Goal: Transaction & Acquisition: Purchase product/service

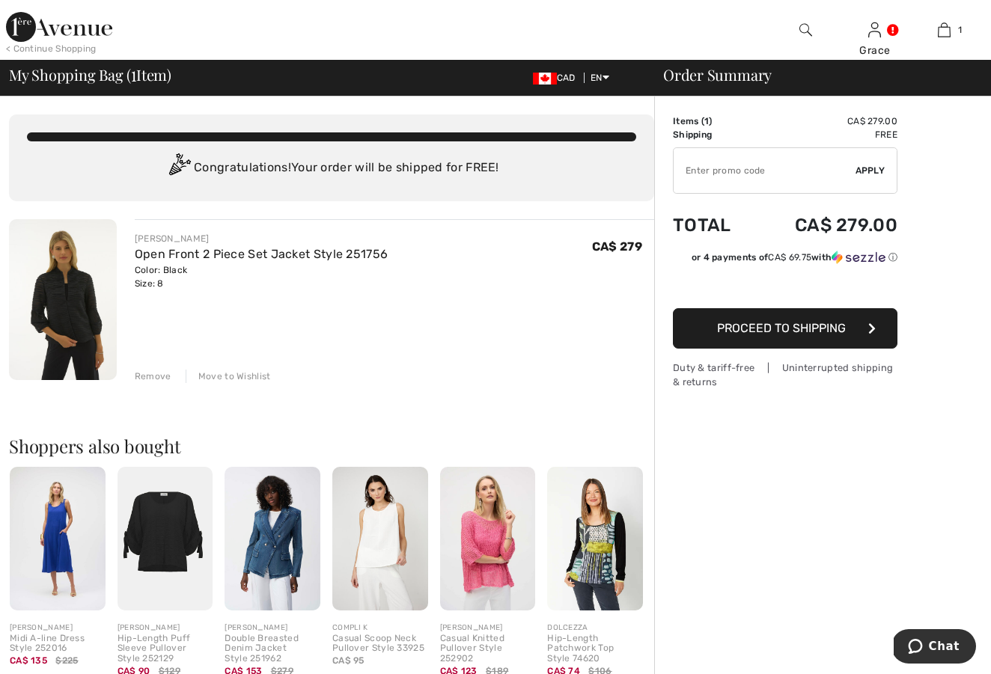
drag, startPoint x: 703, startPoint y: 131, endPoint x: 706, endPoint y: 138, distance: 8.4
click at [703, 132] on td "Shipping" at bounding box center [713, 134] width 81 height 13
drag, startPoint x: 517, startPoint y: 270, endPoint x: 480, endPoint y: 251, distance: 41.5
click at [516, 270] on div "JOSEPH RIBKOFF Open Front 2 Piece Set Jacket Style 251756 Color: Black Size: 8 …" at bounding box center [394, 261] width 519 height 58
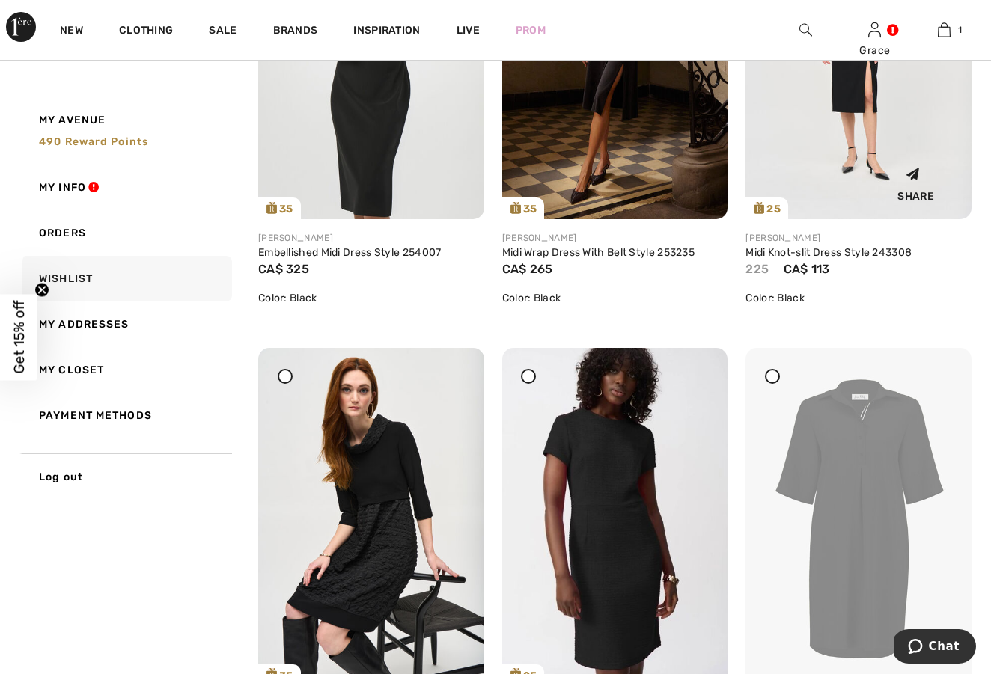
scroll to position [933, 0]
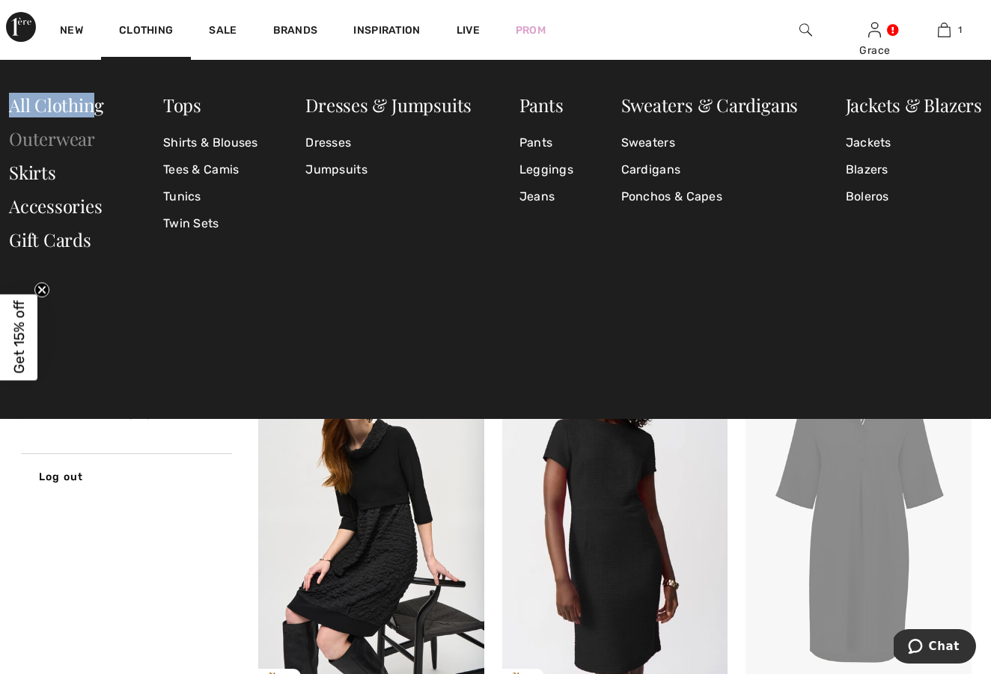
drag, startPoint x: 103, startPoint y: 91, endPoint x: 78, endPoint y: 127, distance: 43.6
click at [88, 117] on div "Tops Shirts & Blouses Tees & Camis Tunics Twin Sets Dresses & Jumpsuits Dresses…" at bounding box center [495, 239] width 991 height 359
click at [38, 171] on link "Skirts" at bounding box center [32, 172] width 47 height 24
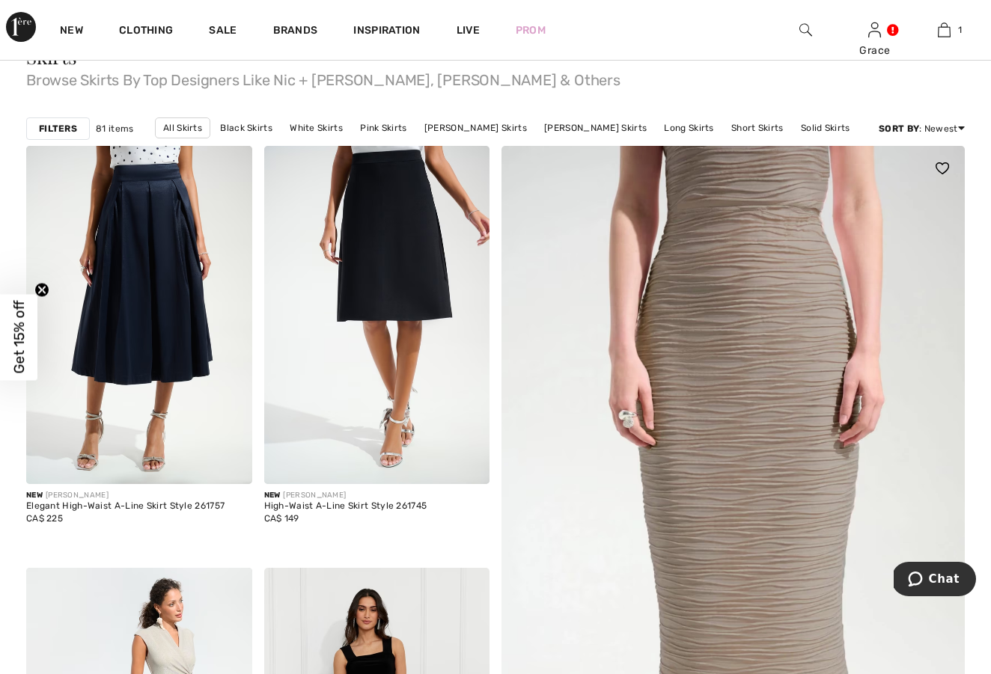
scroll to position [123, 0]
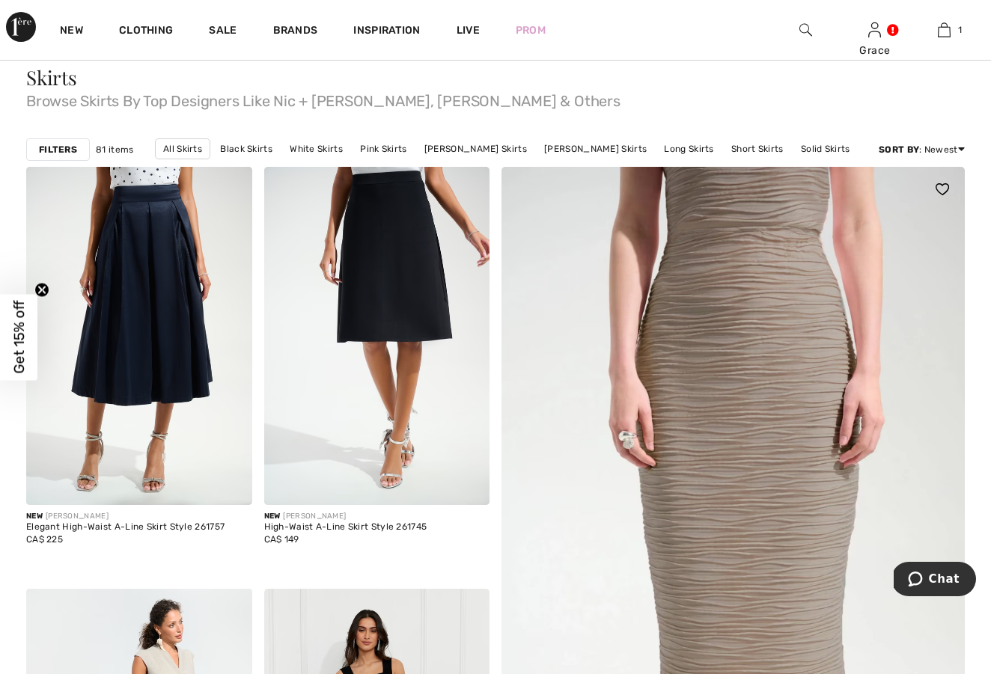
click at [794, 492] on img at bounding box center [733, 584] width 556 height 834
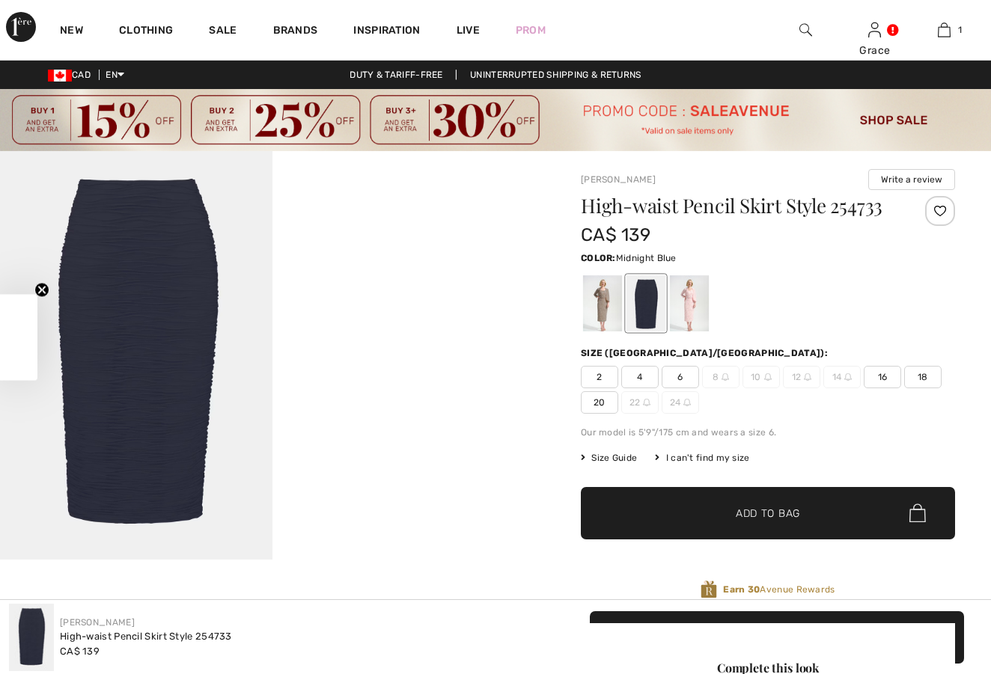
checkbox input "true"
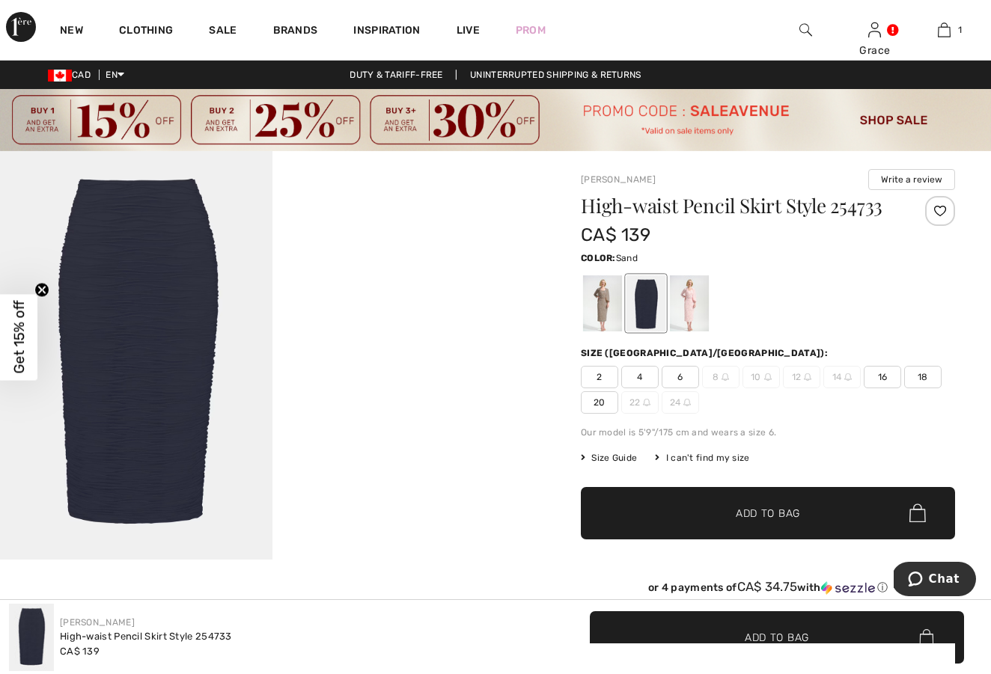
click at [597, 315] on div at bounding box center [602, 303] width 39 height 56
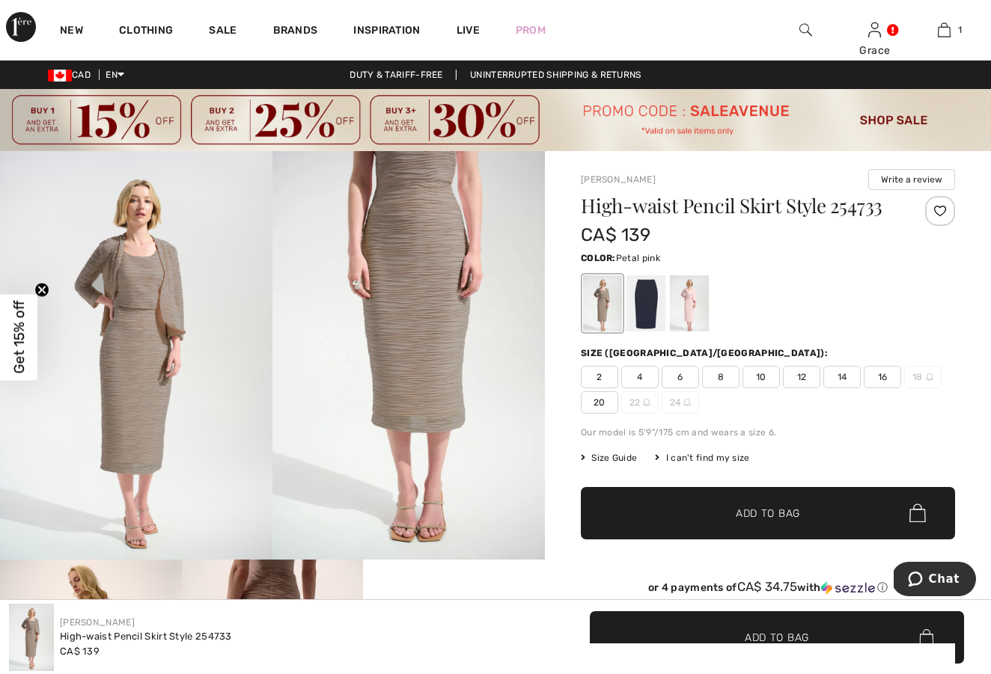
click at [689, 314] on div at bounding box center [689, 303] width 39 height 56
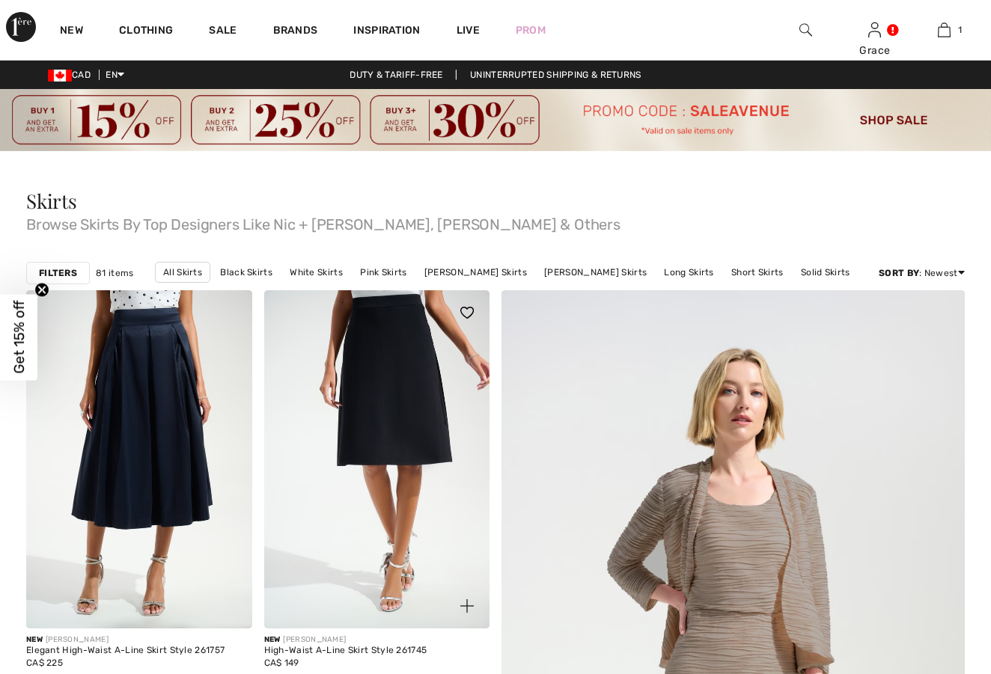
scroll to position [123, 0]
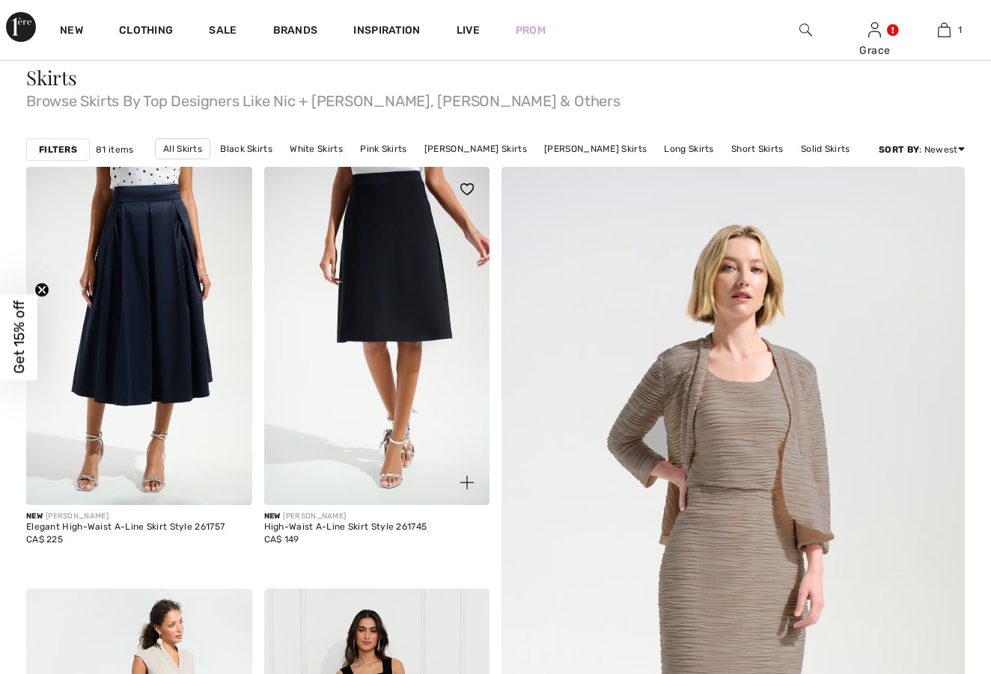
checkbox input "true"
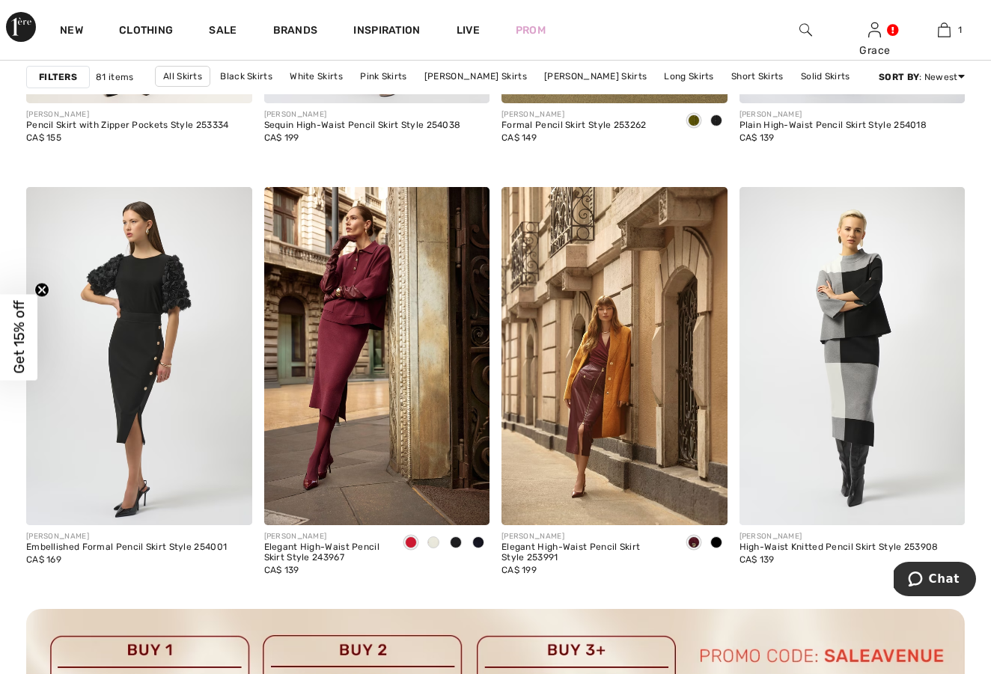
scroll to position [2798, 0]
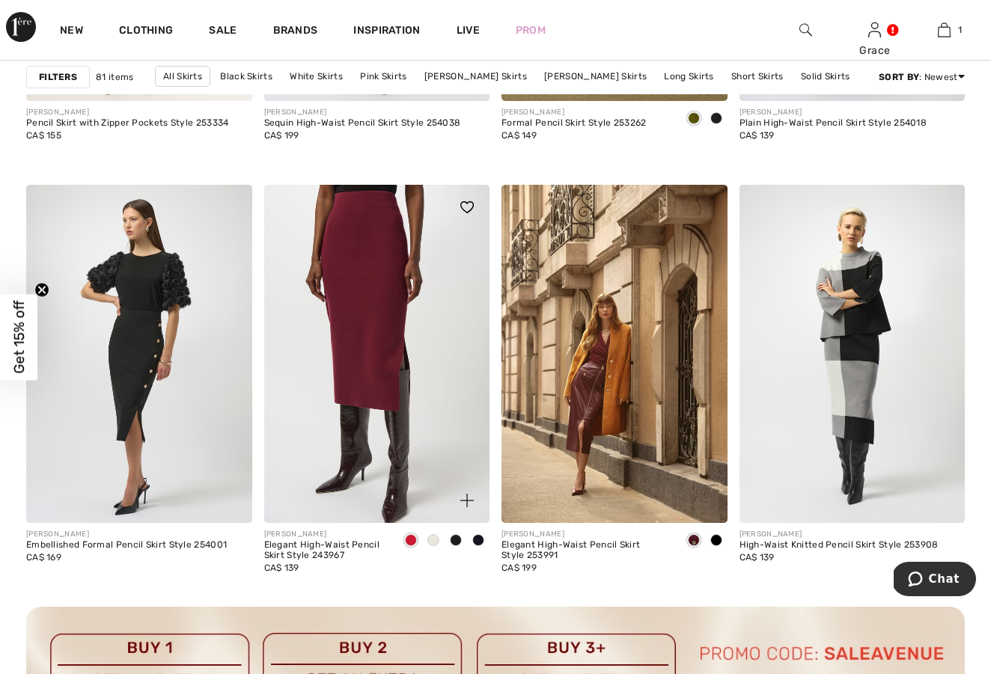
click at [350, 389] on img at bounding box center [377, 354] width 226 height 338
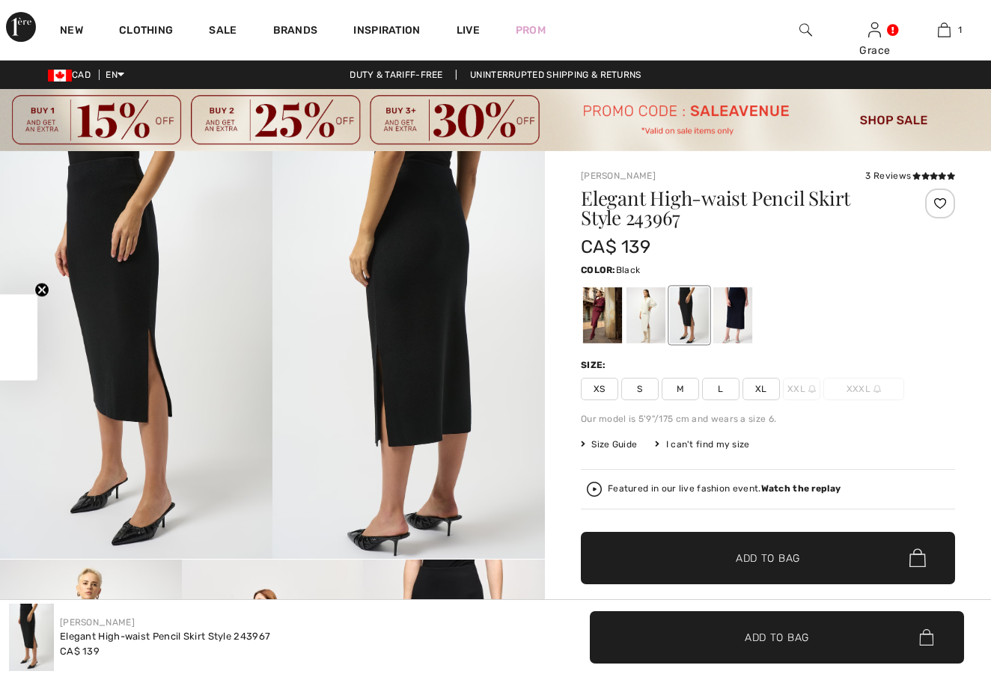
checkbox input "true"
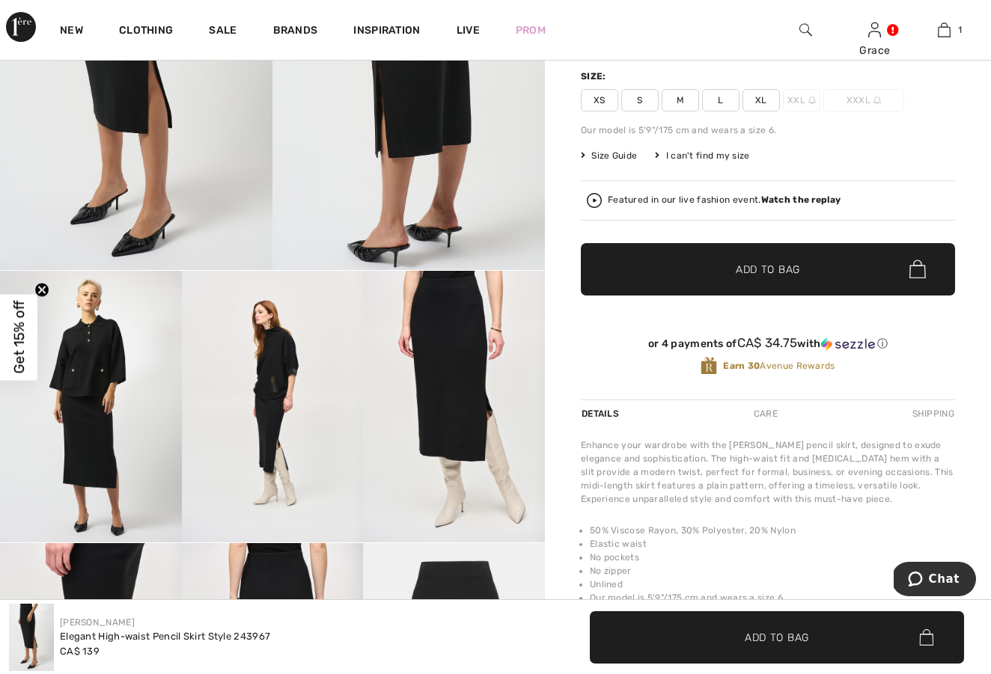
scroll to position [215, 0]
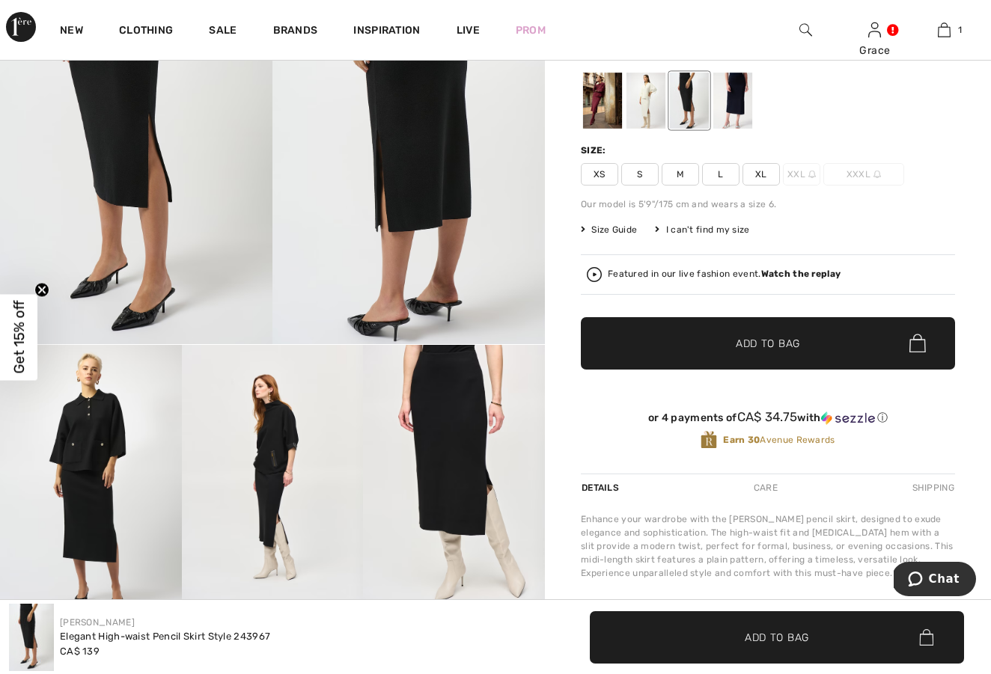
click at [813, 273] on strong "Watch the replay" at bounding box center [801, 274] width 80 height 10
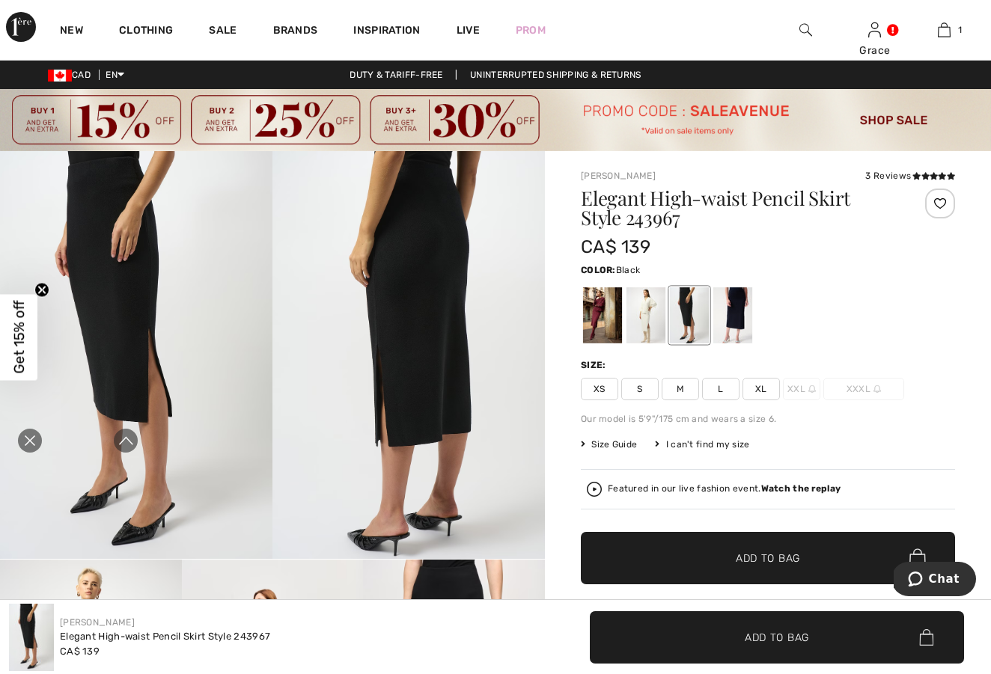
scroll to position [0, 0]
click at [34, 440] on icon "Close live curation" at bounding box center [30, 441] width 18 height 18
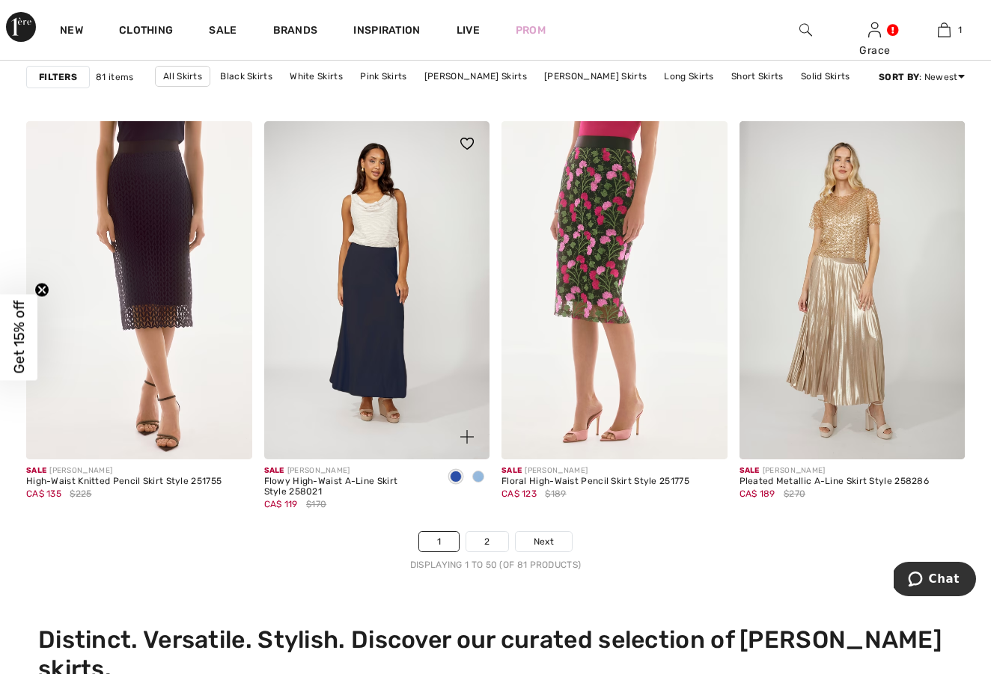
scroll to position [6207, 0]
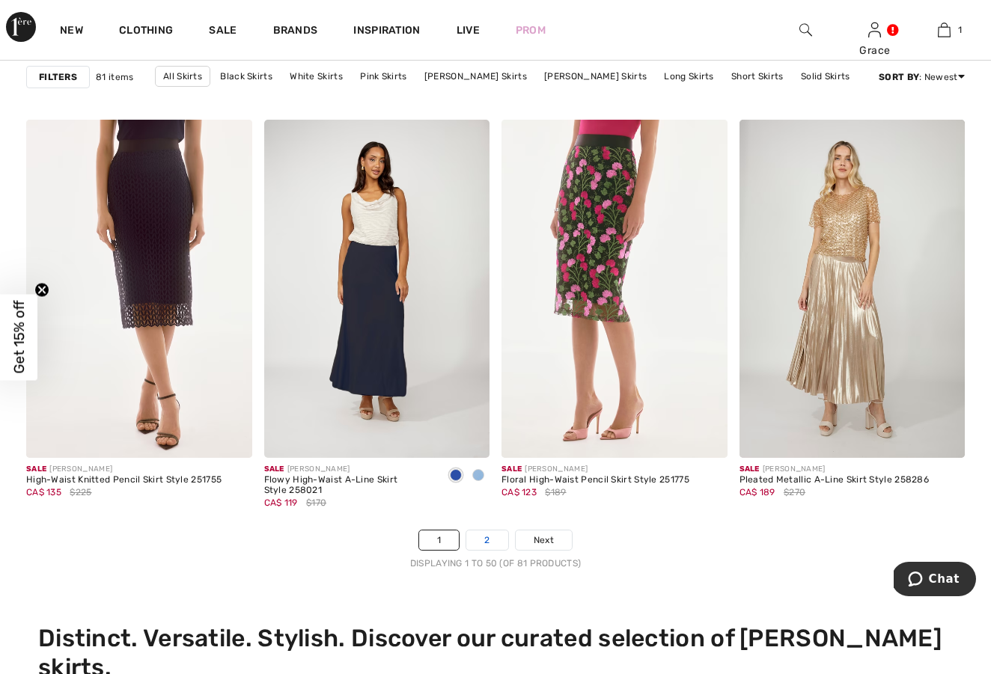
click at [486, 539] on link "2" at bounding box center [486, 539] width 41 height 19
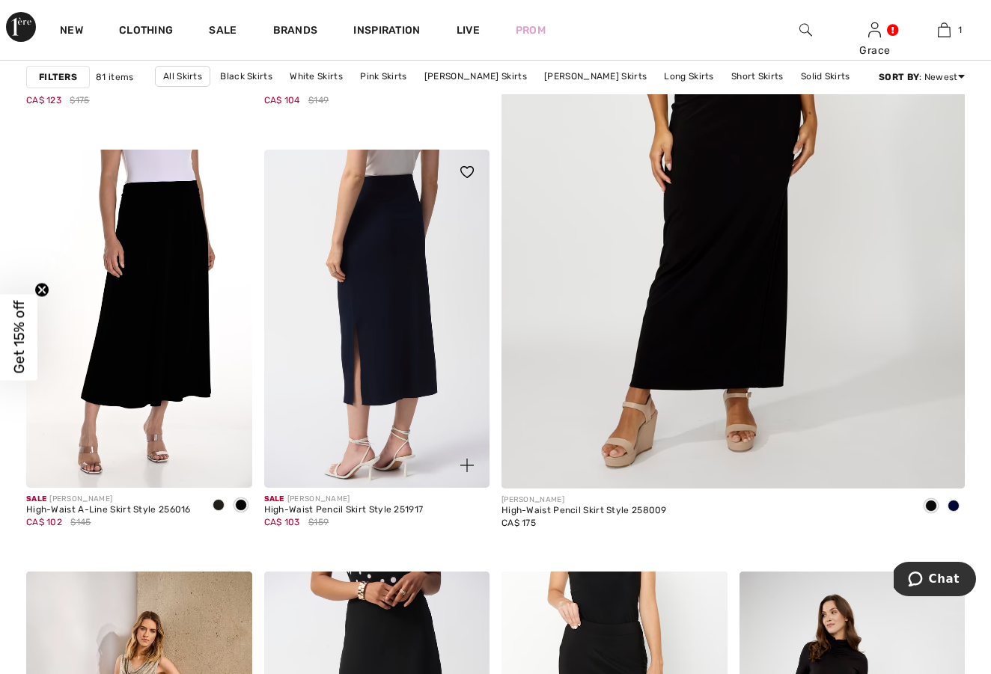
scroll to position [566, 0]
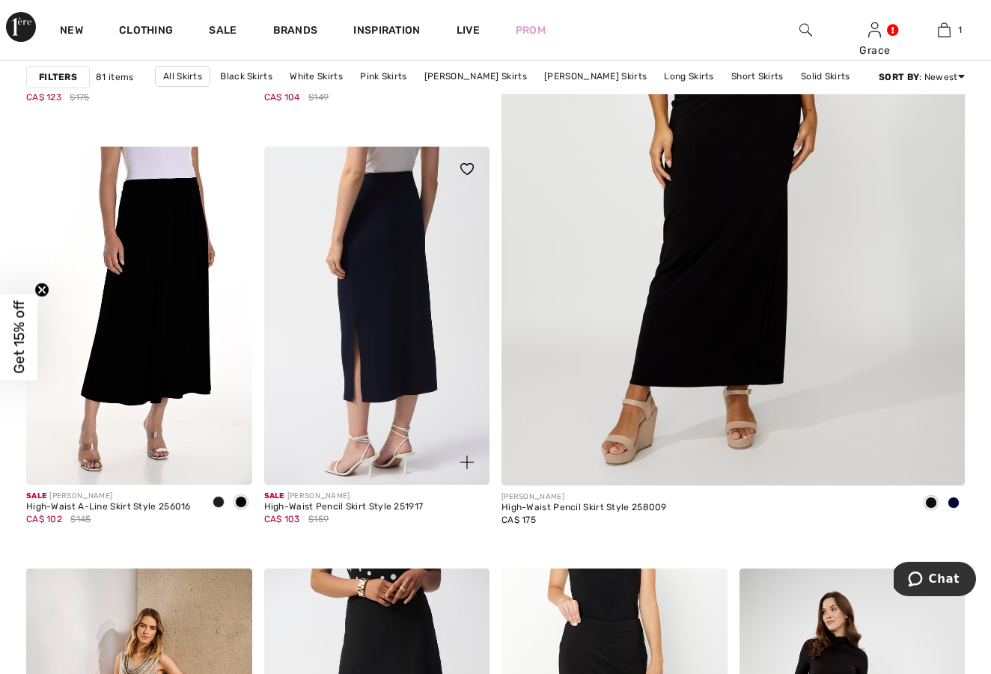
click at [351, 305] on img at bounding box center [377, 316] width 226 height 338
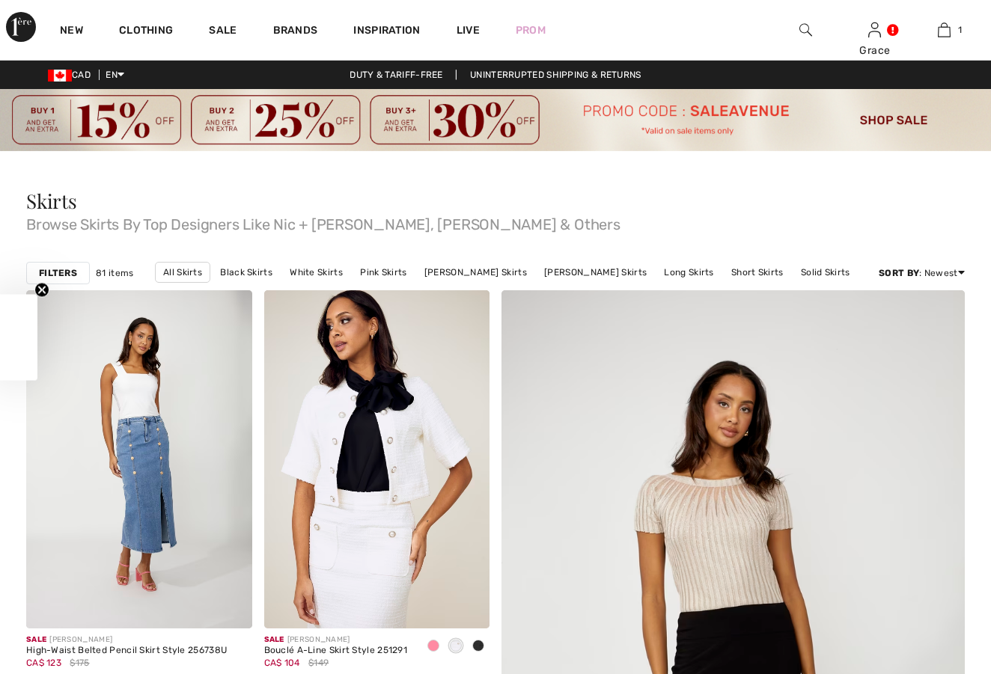
scroll to position [566, 0]
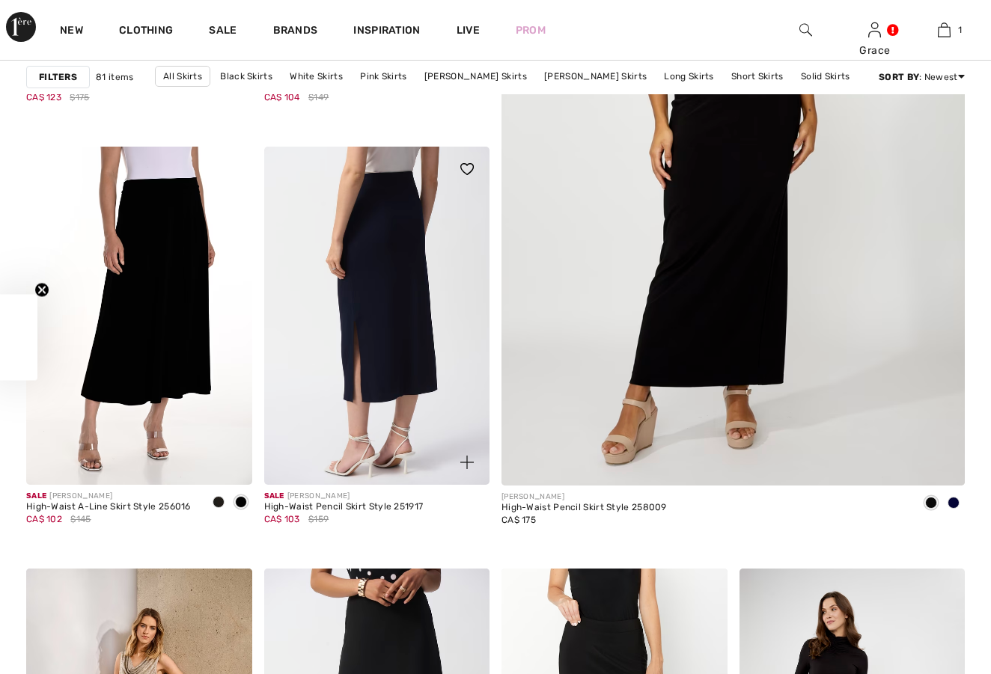
checkbox input "true"
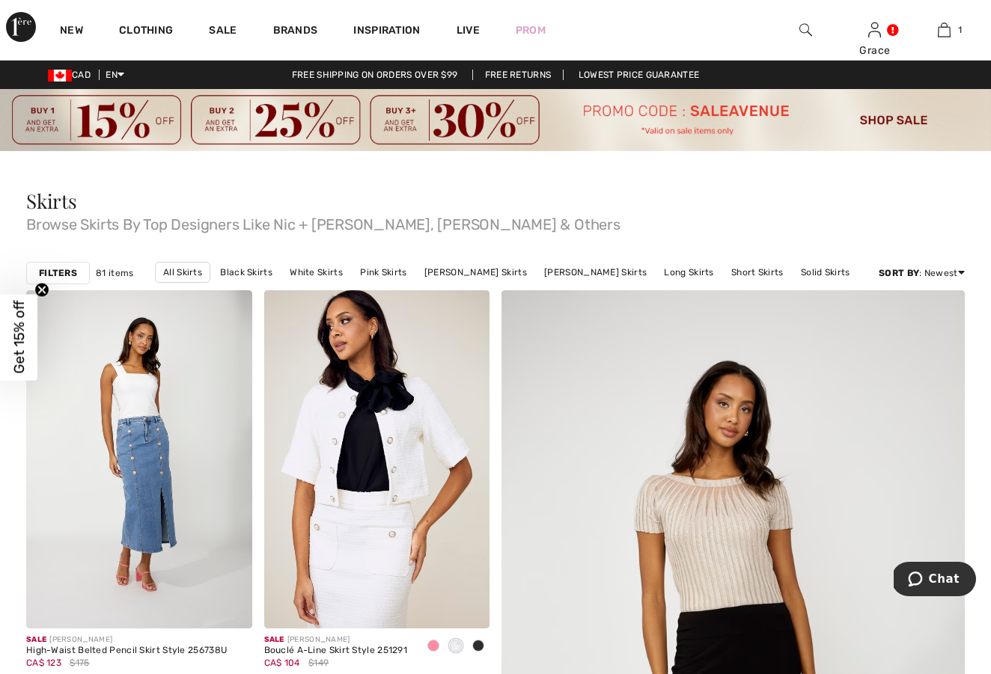
scroll to position [0, 0]
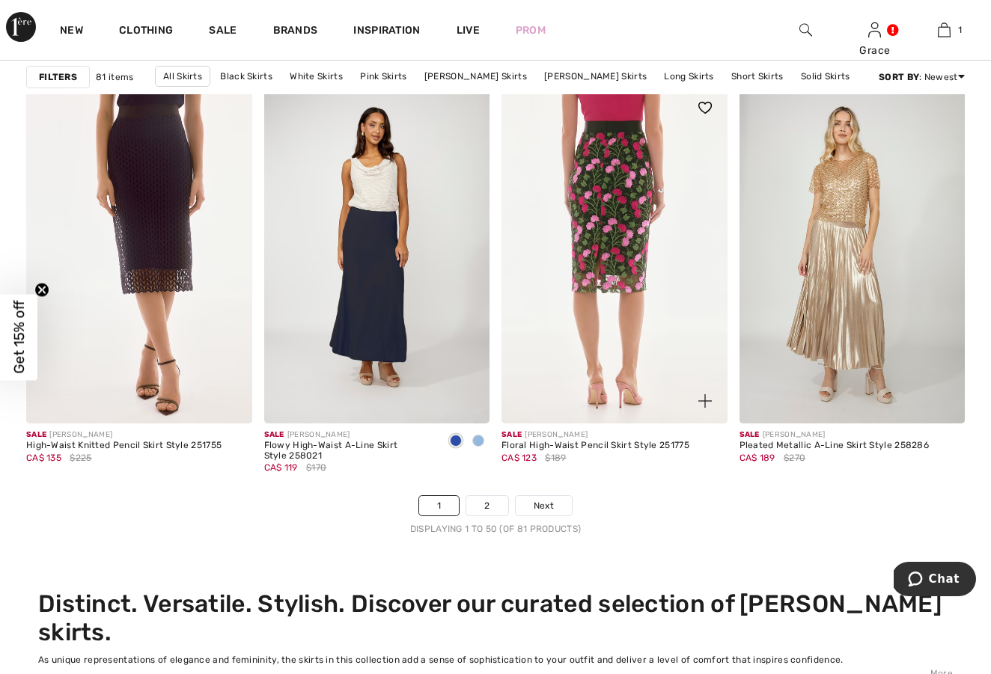
click at [602, 227] on img at bounding box center [614, 254] width 226 height 338
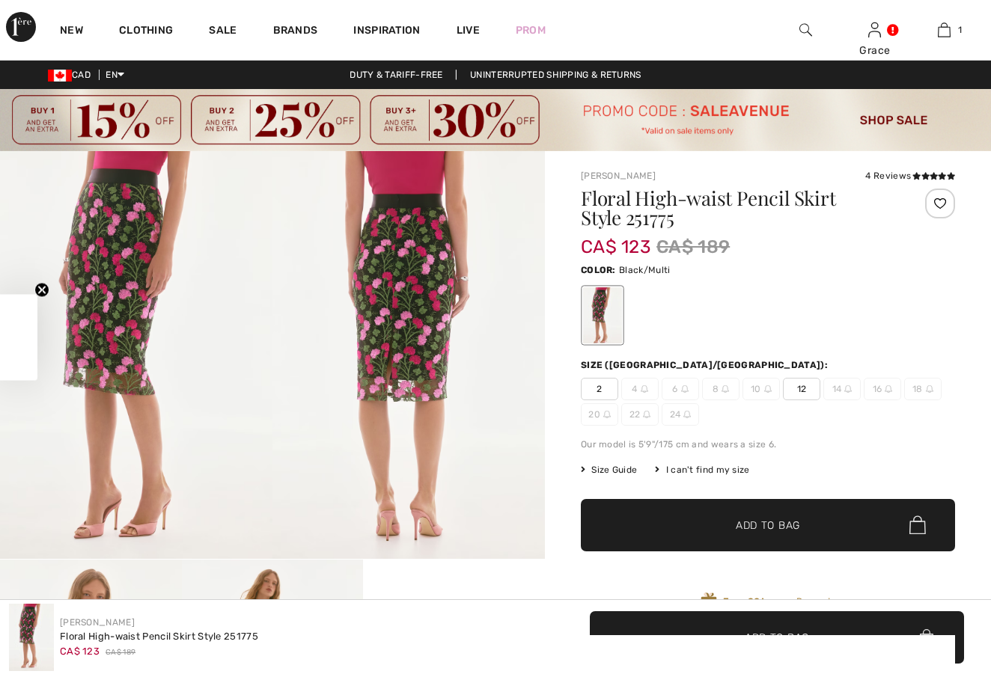
checkbox input "true"
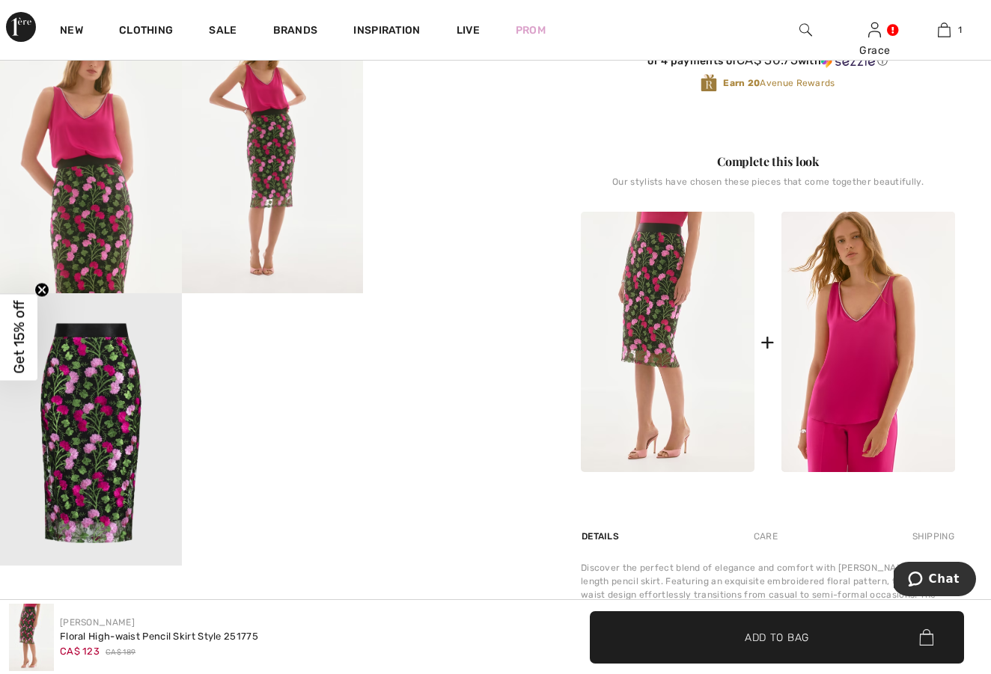
scroll to position [520, 0]
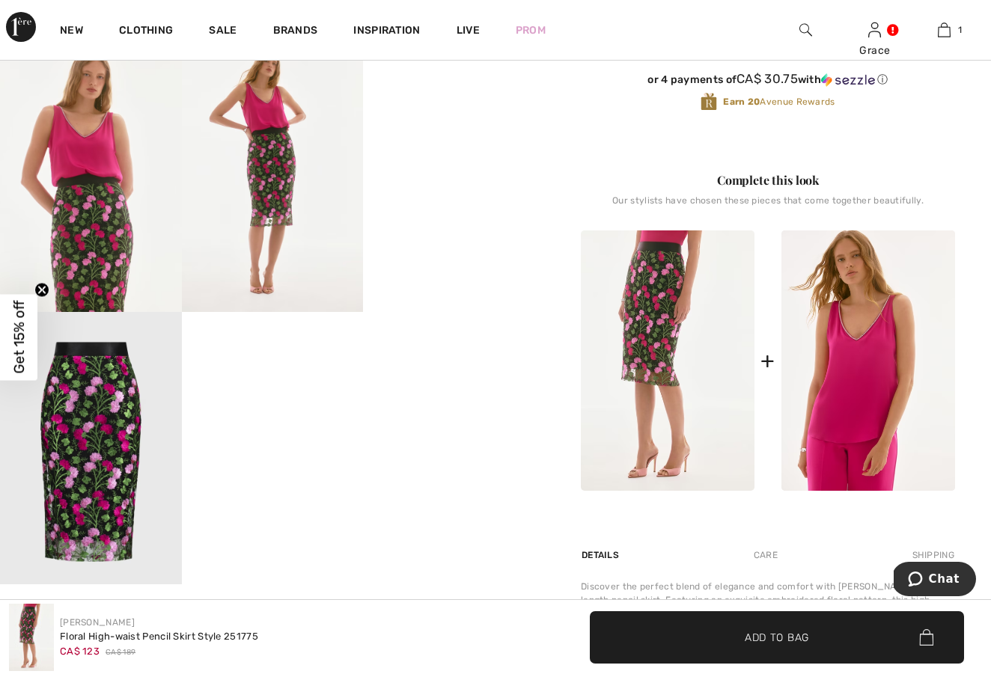
click at [116, 222] on img at bounding box center [91, 176] width 182 height 272
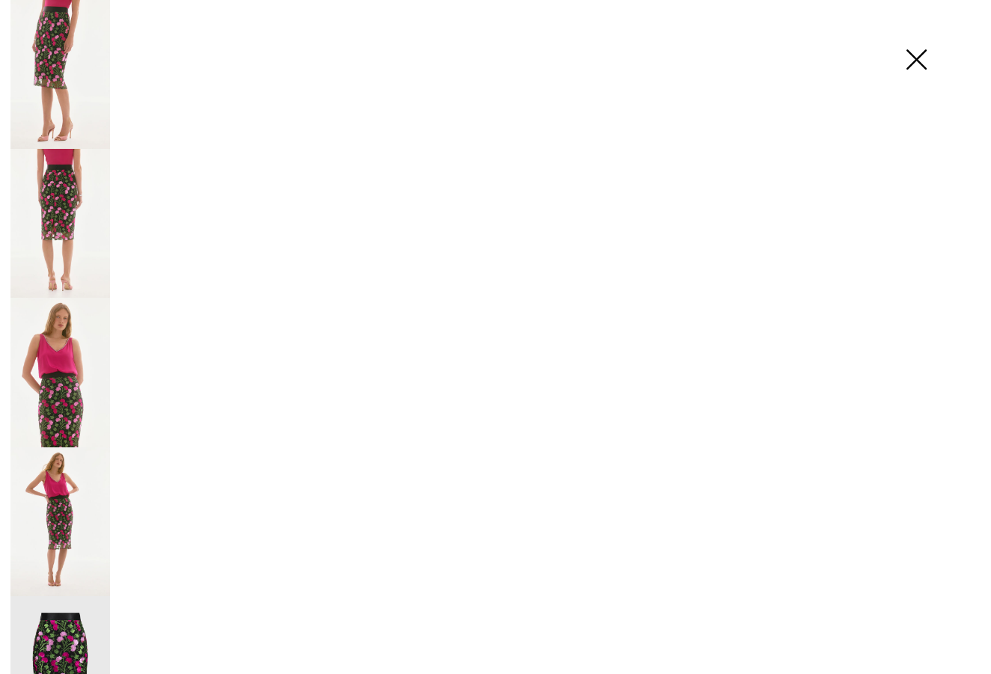
click at [116, 222] on img at bounding box center [91, 176] width 182 height 272
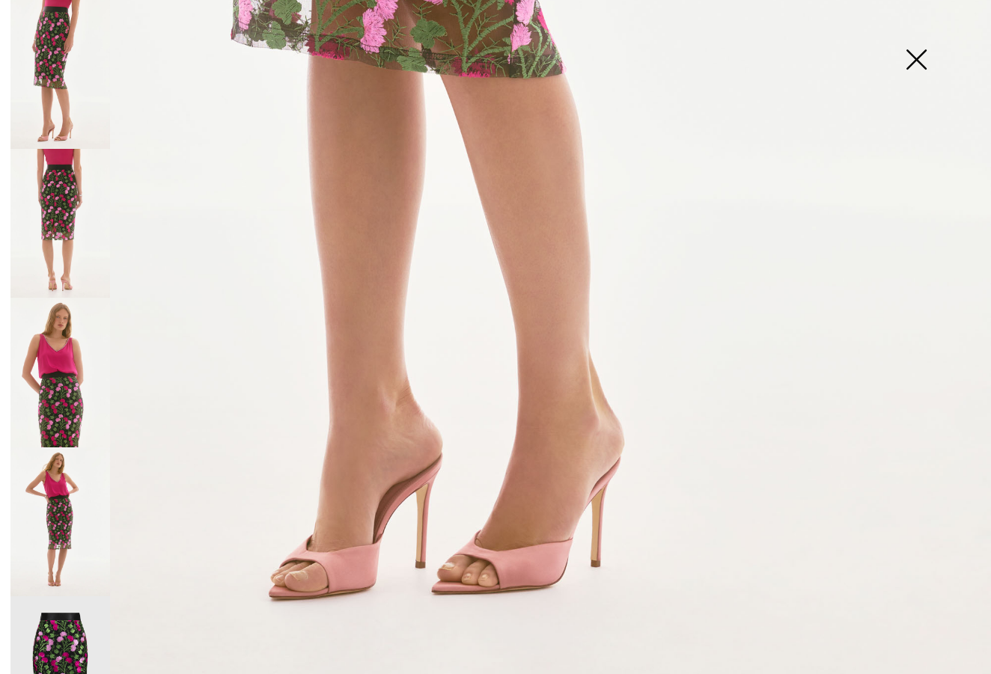
scroll to position [811, 0]
click at [58, 214] on img at bounding box center [60, 223] width 100 height 149
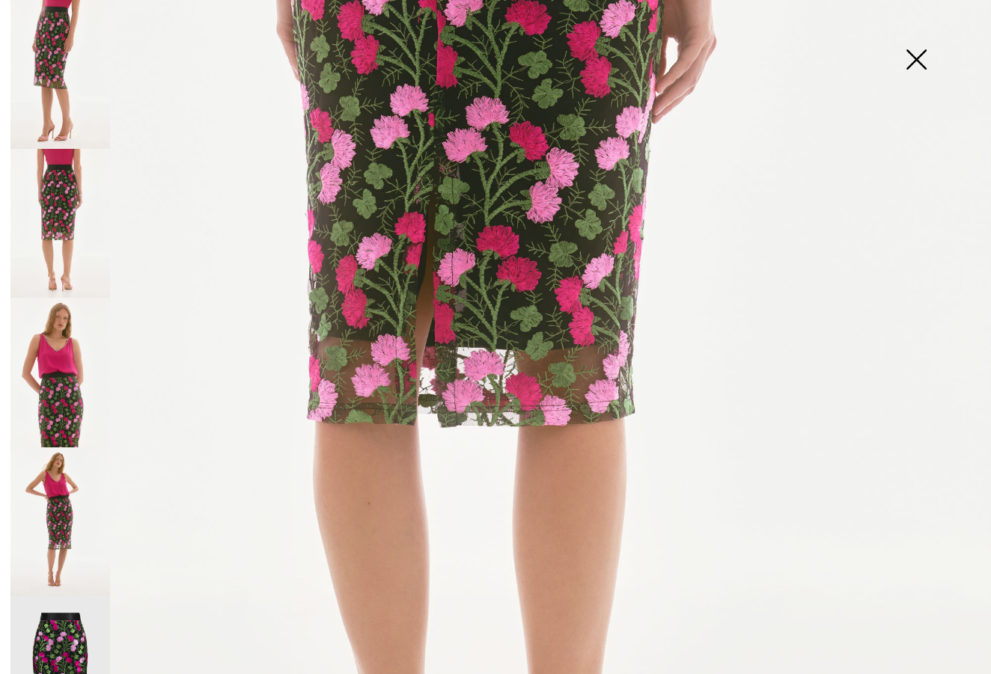
scroll to position [492, 0]
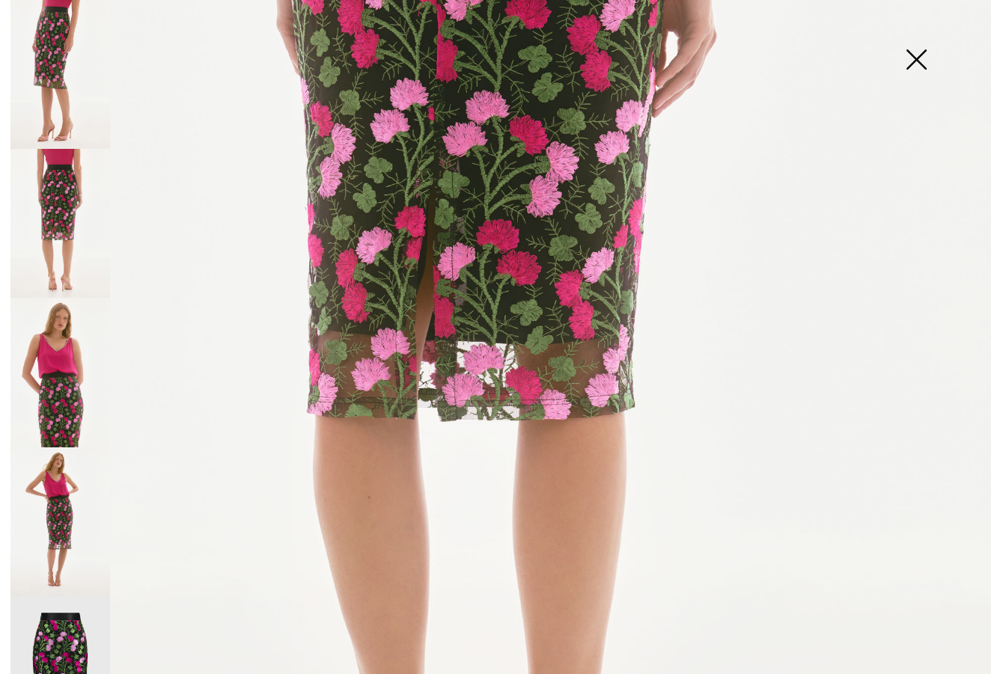
click at [68, 605] on img at bounding box center [60, 671] width 100 height 150
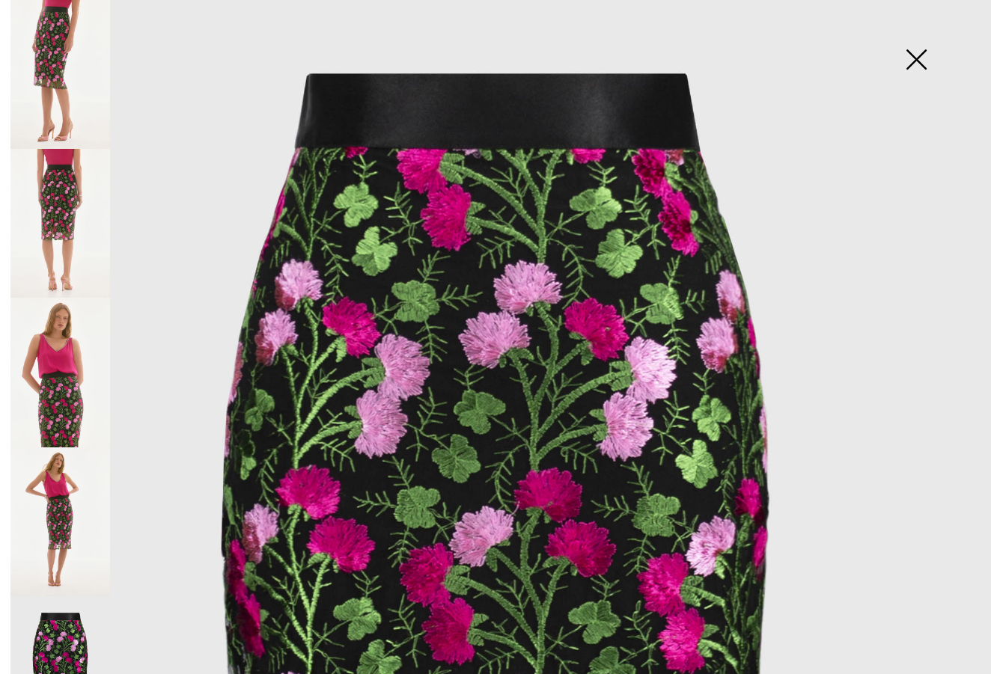
scroll to position [73, 0]
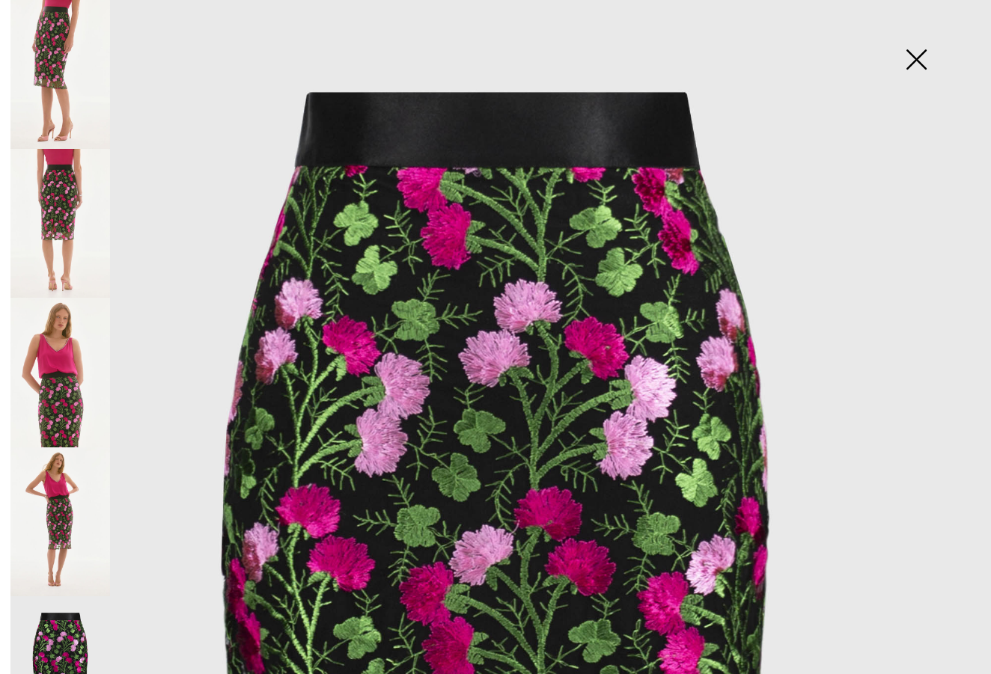
click at [67, 216] on img at bounding box center [60, 223] width 100 height 149
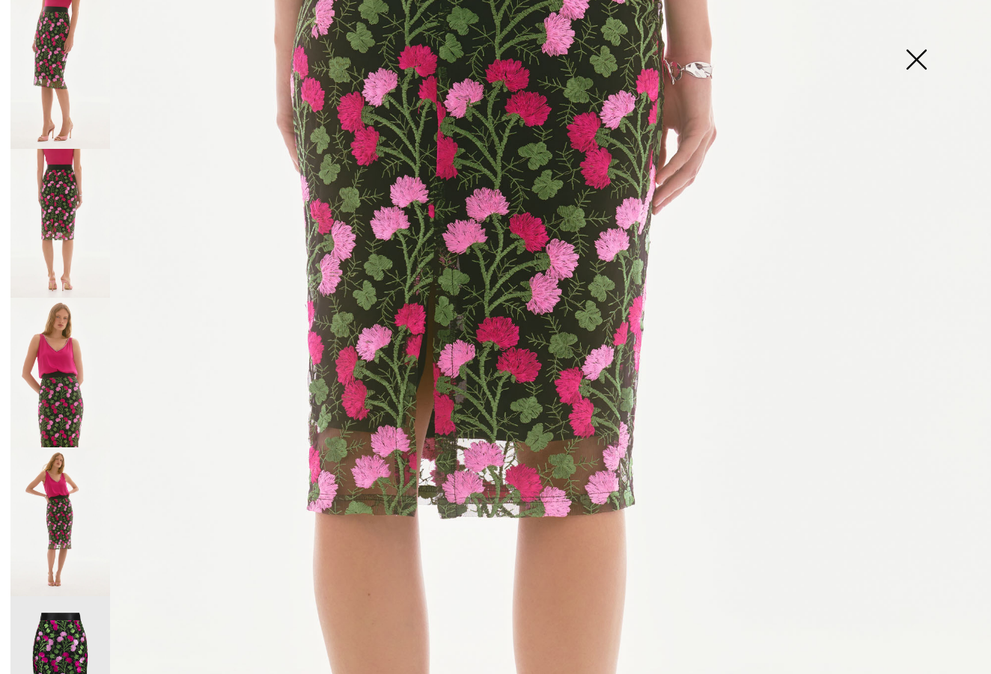
scroll to position [418, 0]
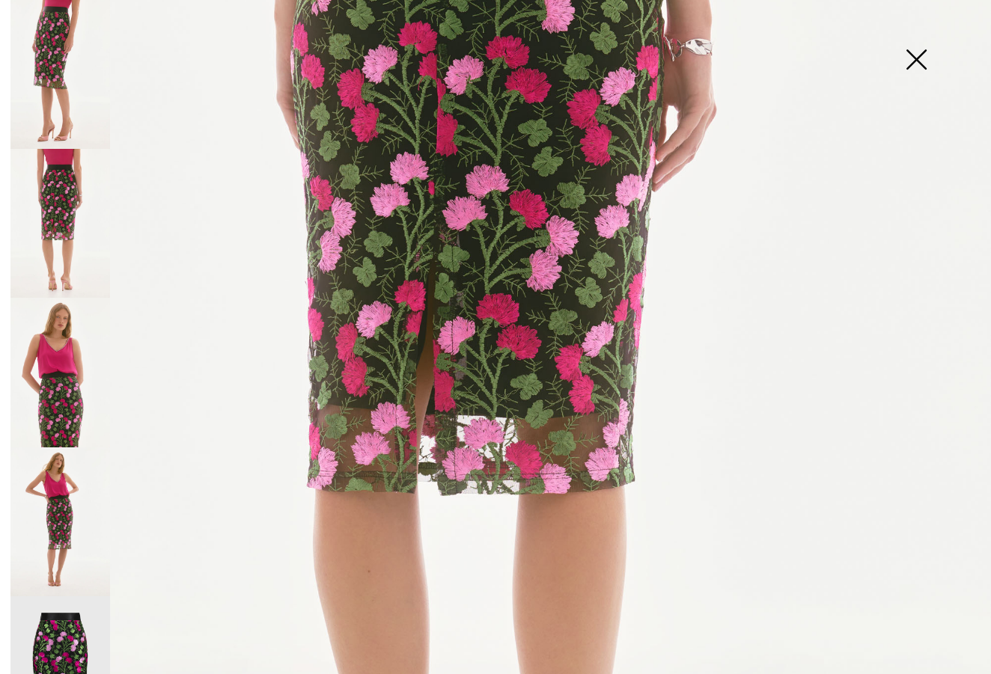
click at [917, 52] on img at bounding box center [915, 60] width 75 height 77
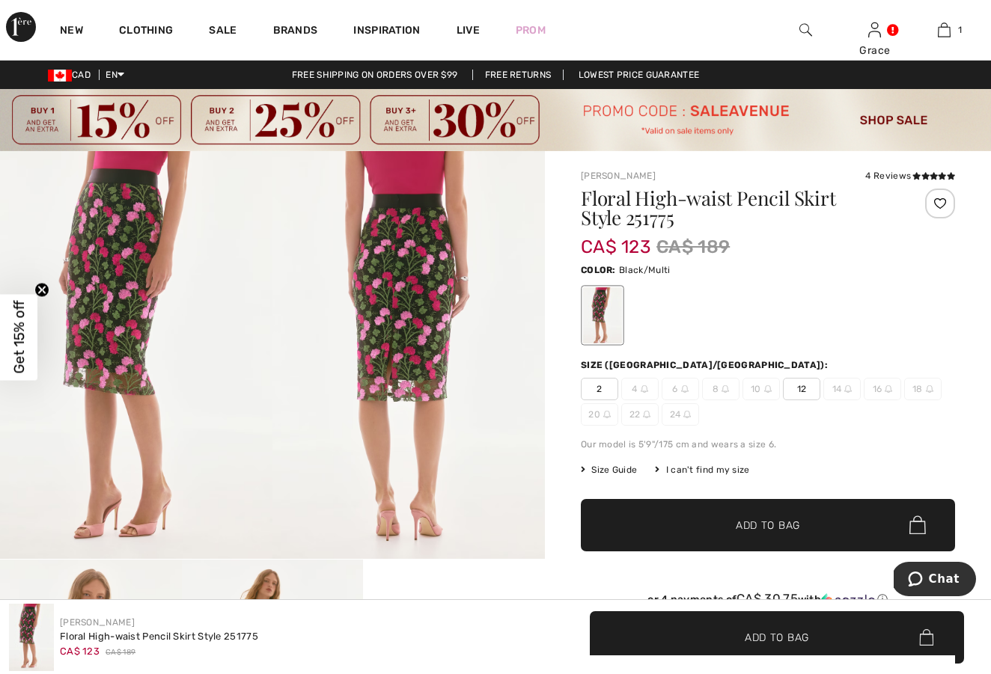
scroll to position [0, 0]
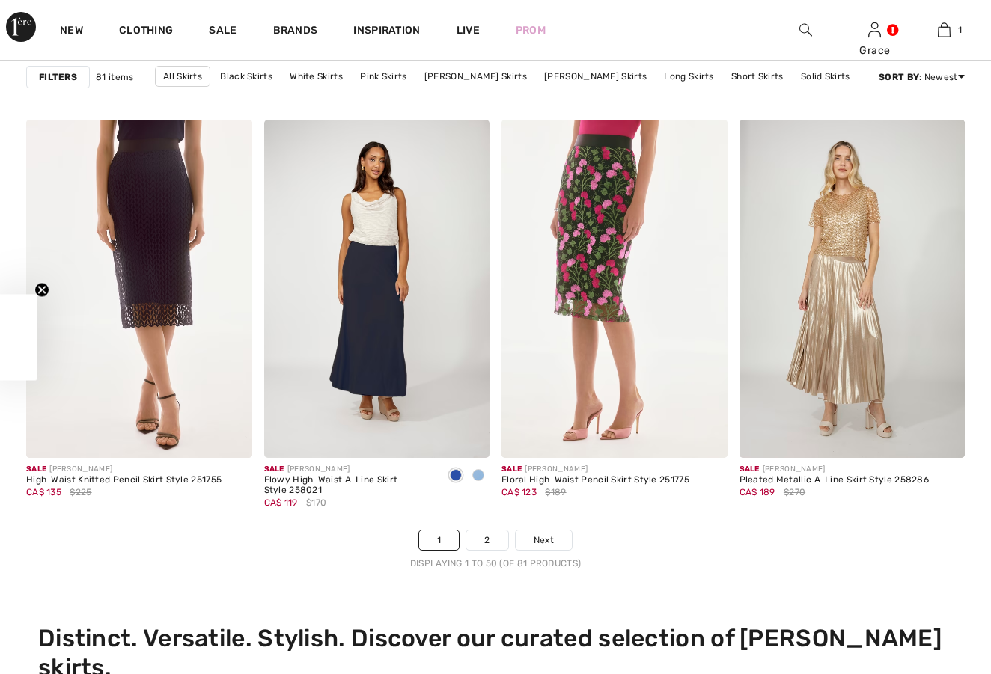
checkbox input "true"
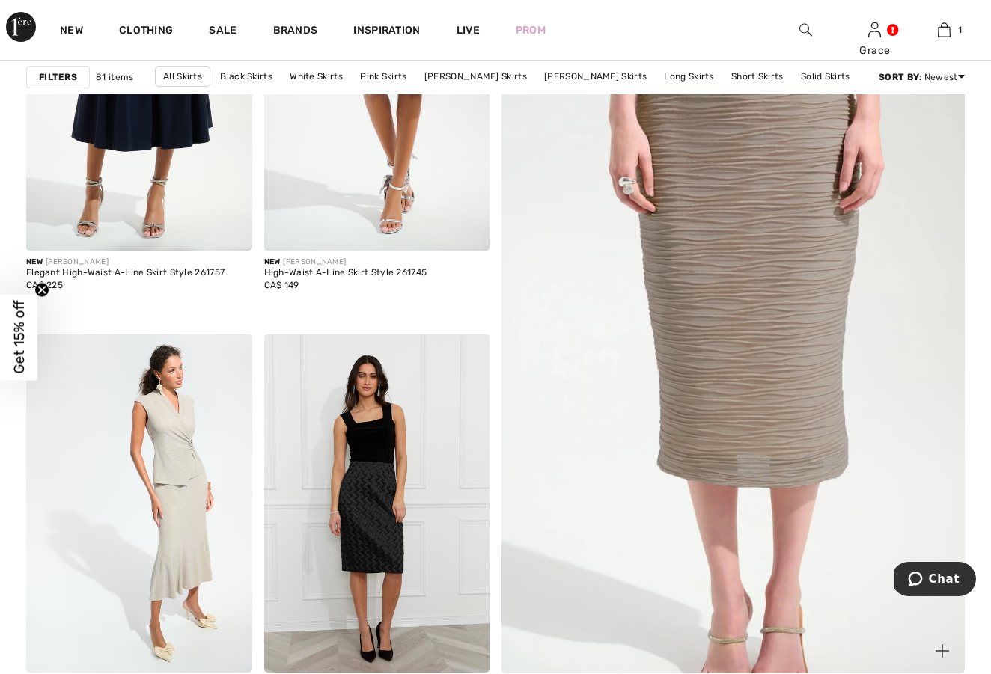
scroll to position [382, 0]
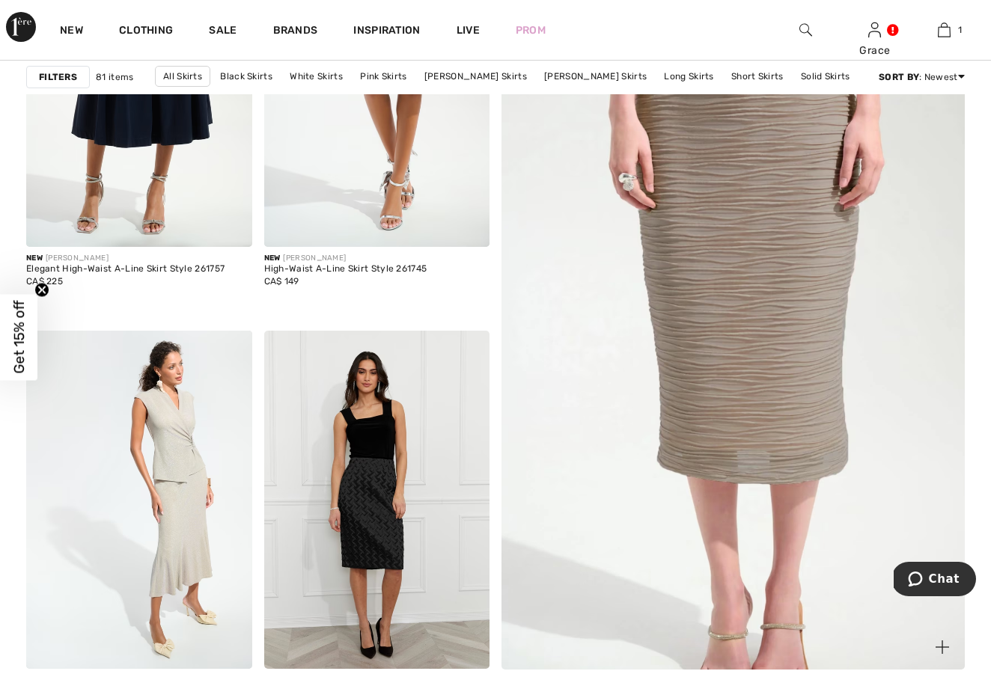
click at [735, 301] on img at bounding box center [733, 326] width 556 height 834
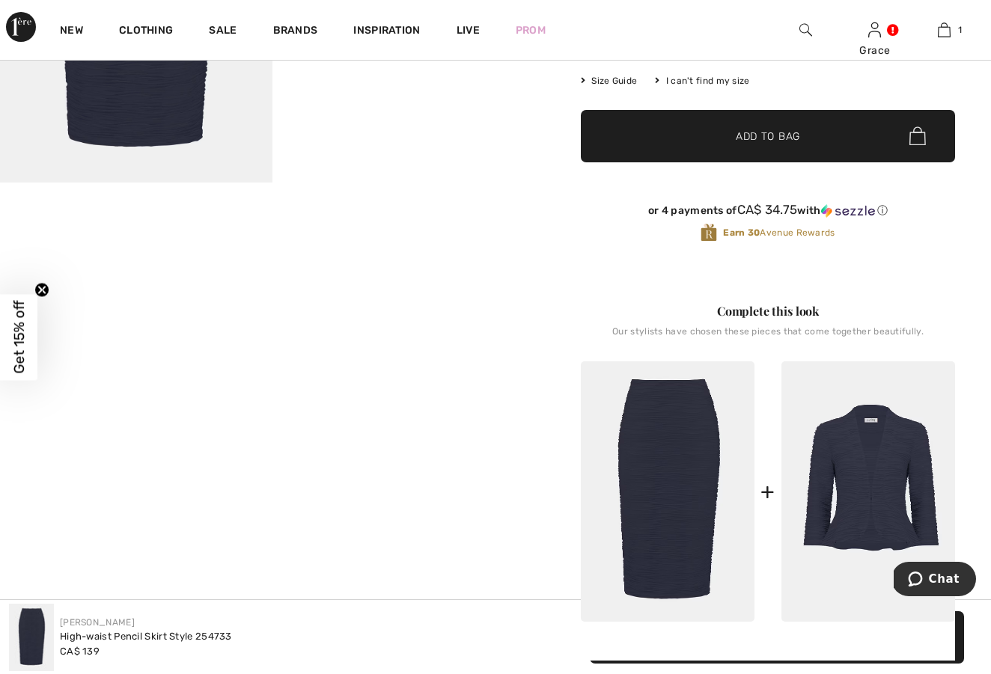
scroll to position [404, 0]
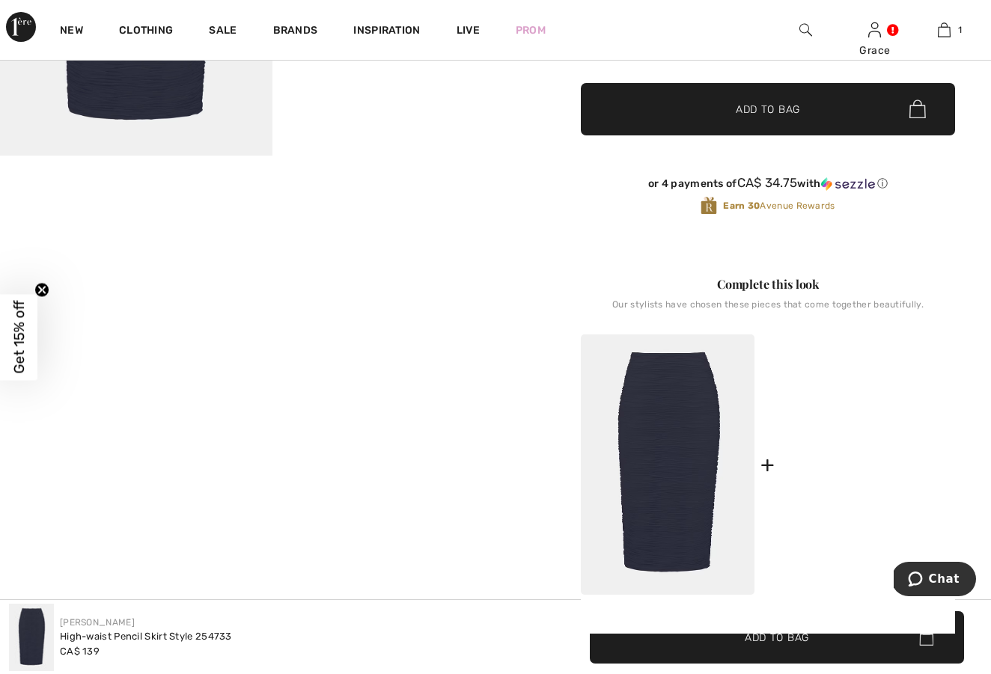
click at [884, 442] on img at bounding box center [868, 464] width 174 height 261
click at [884, 442] on div at bounding box center [495, 337] width 991 height 674
click at [876, 445] on img at bounding box center [868, 464] width 174 height 261
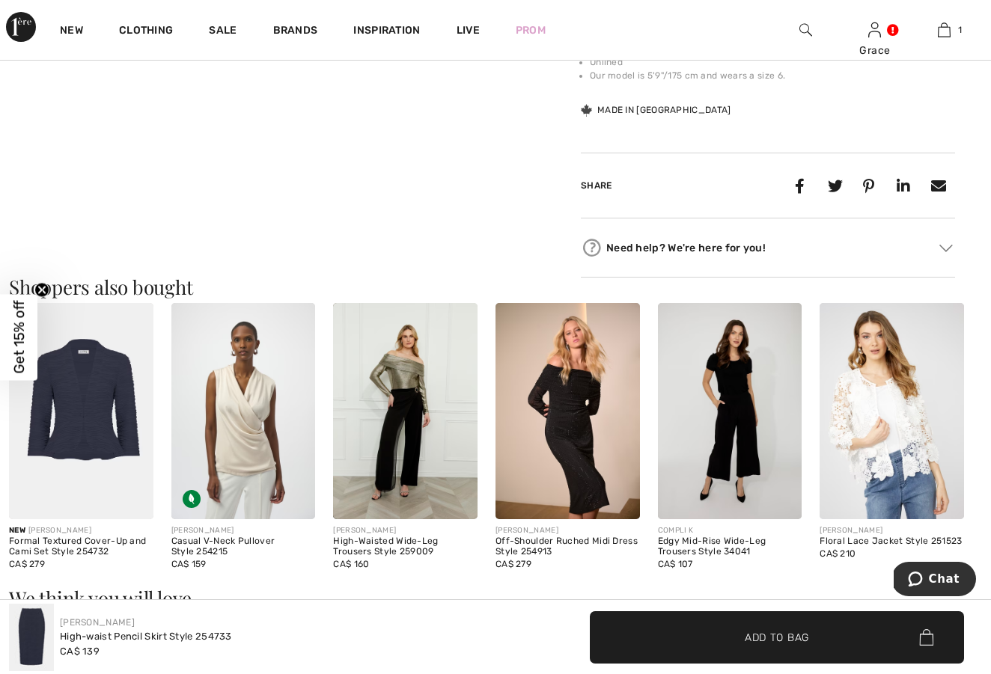
scroll to position [1166, 0]
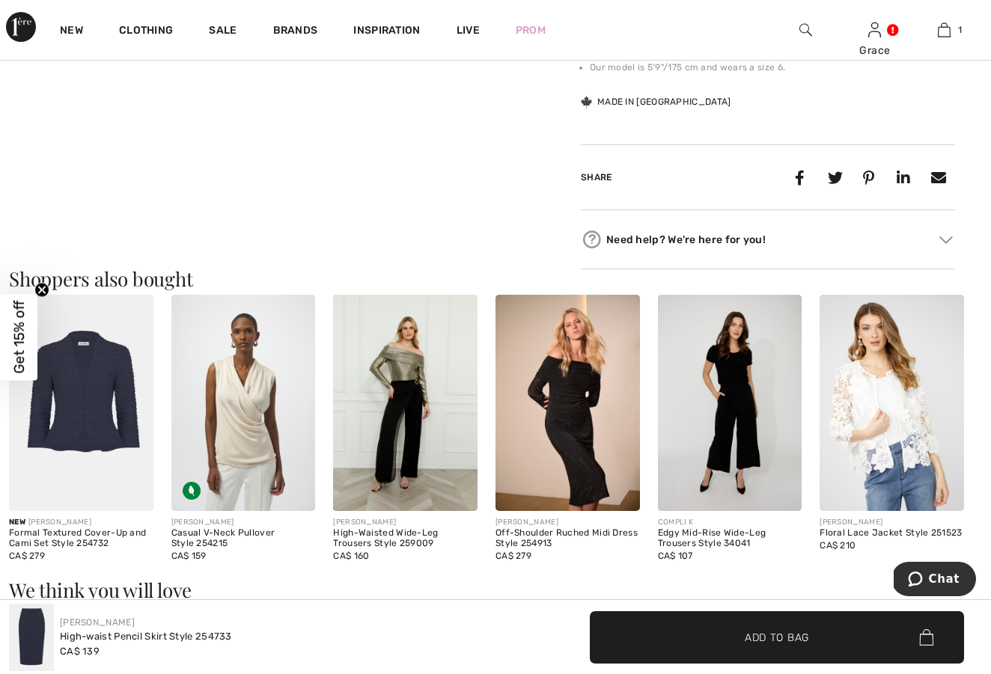
click at [96, 430] on img at bounding box center [81, 403] width 144 height 216
click at [96, 428] on img at bounding box center [81, 403] width 144 height 216
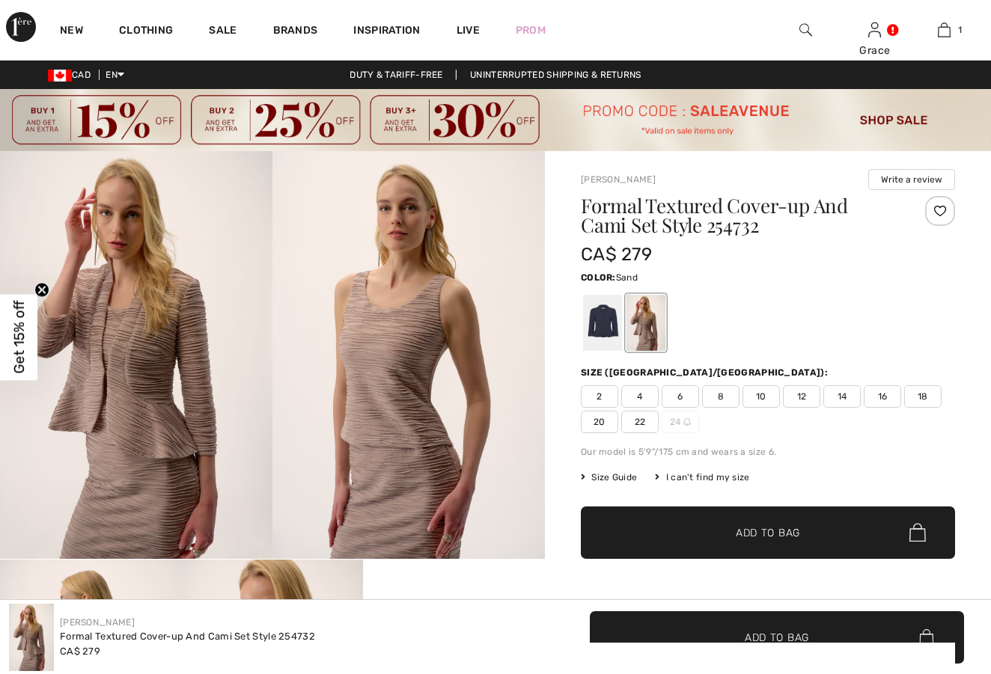
checkbox input "true"
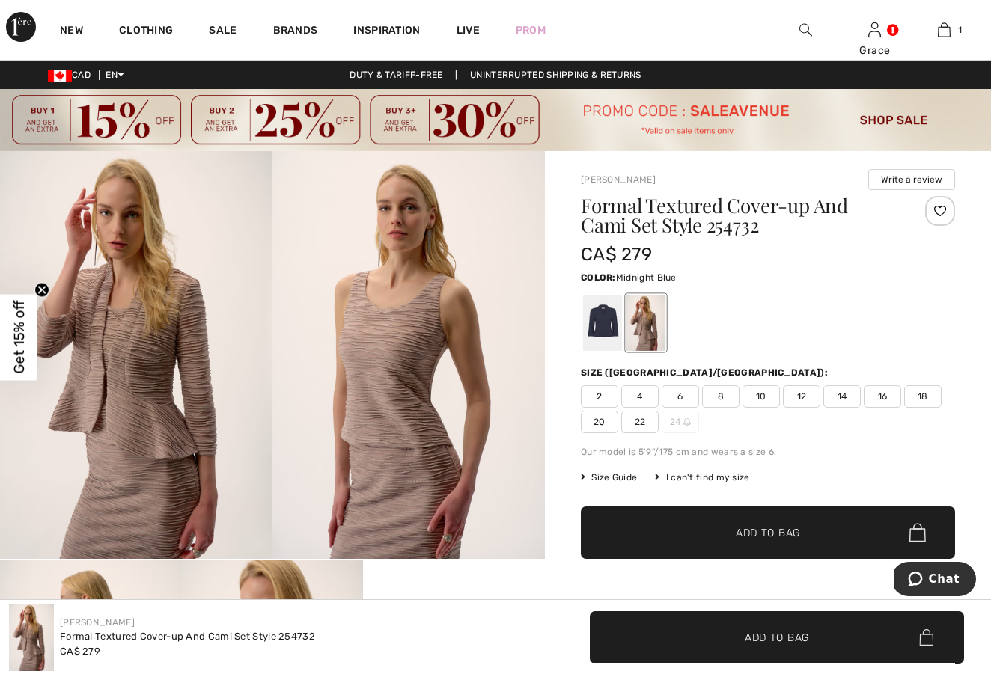
click at [602, 323] on div at bounding box center [602, 323] width 39 height 56
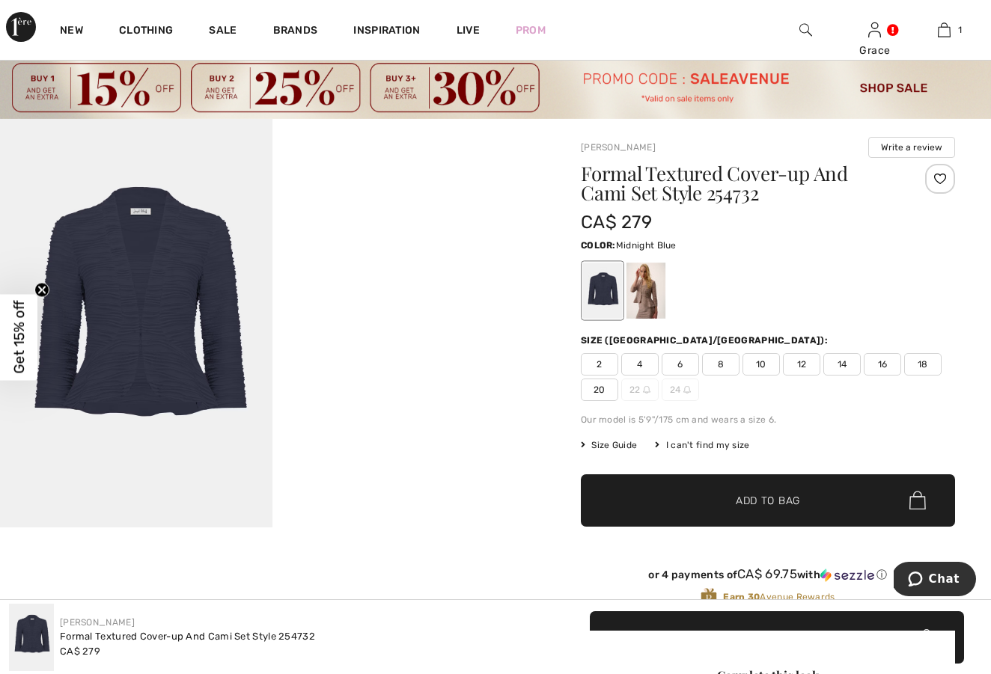
scroll to position [30, 0]
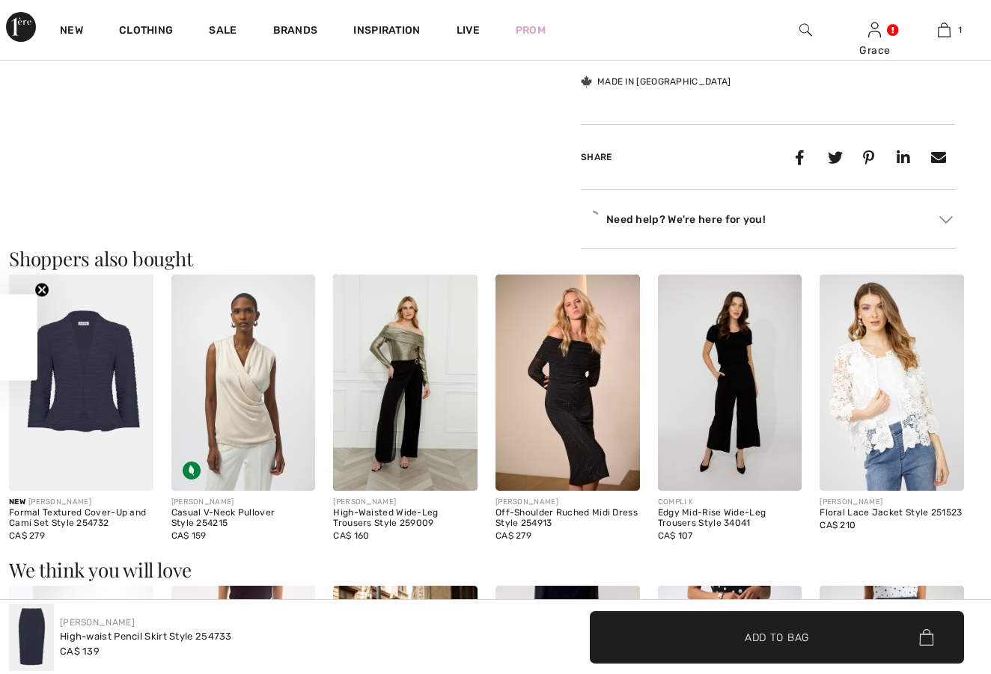
checkbox input "true"
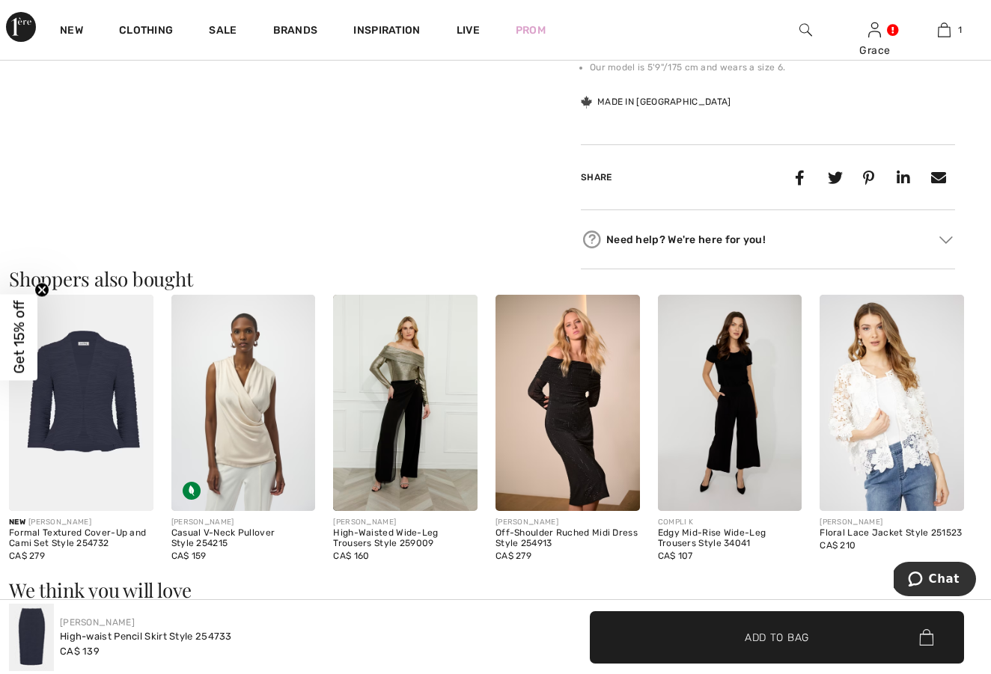
click at [400, 433] on img at bounding box center [405, 403] width 144 height 216
click at [400, 432] on img at bounding box center [405, 403] width 144 height 216
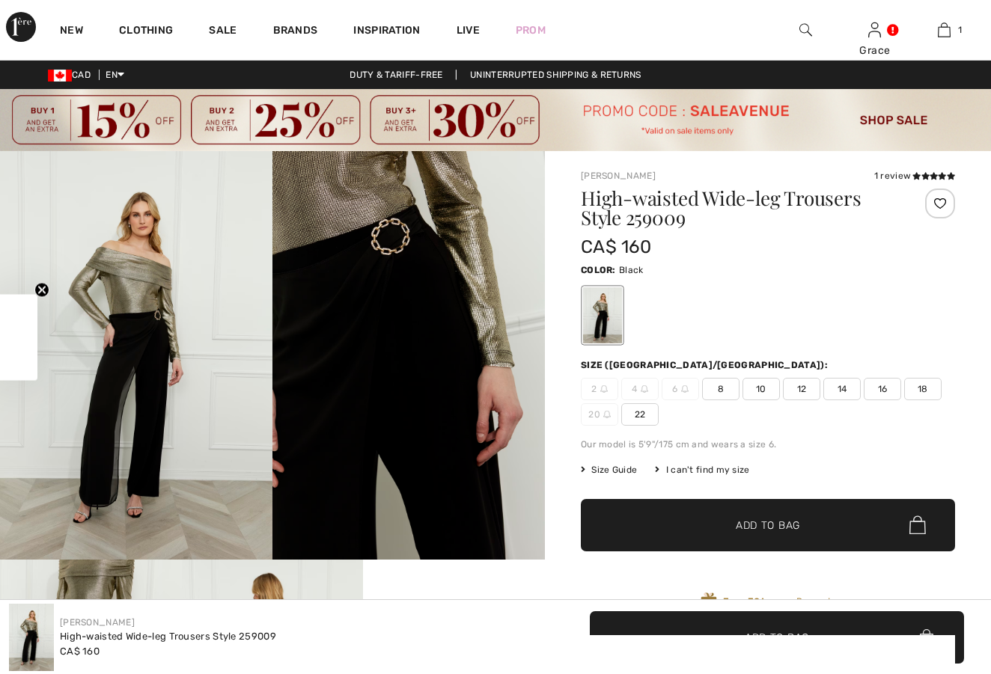
checkbox input "true"
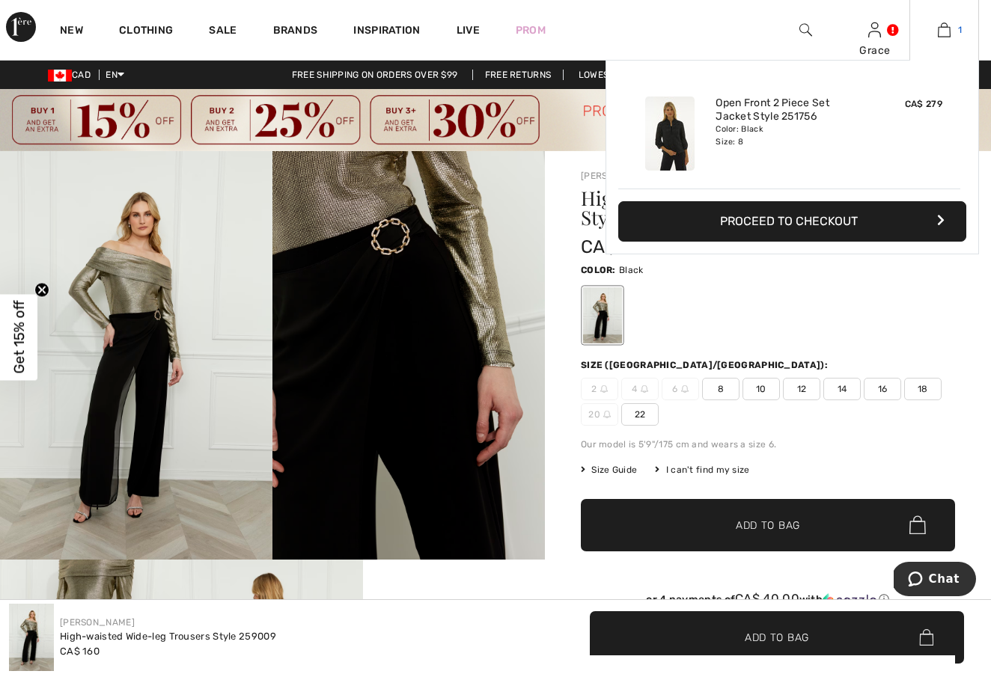
click at [938, 31] on img at bounding box center [944, 30] width 13 height 18
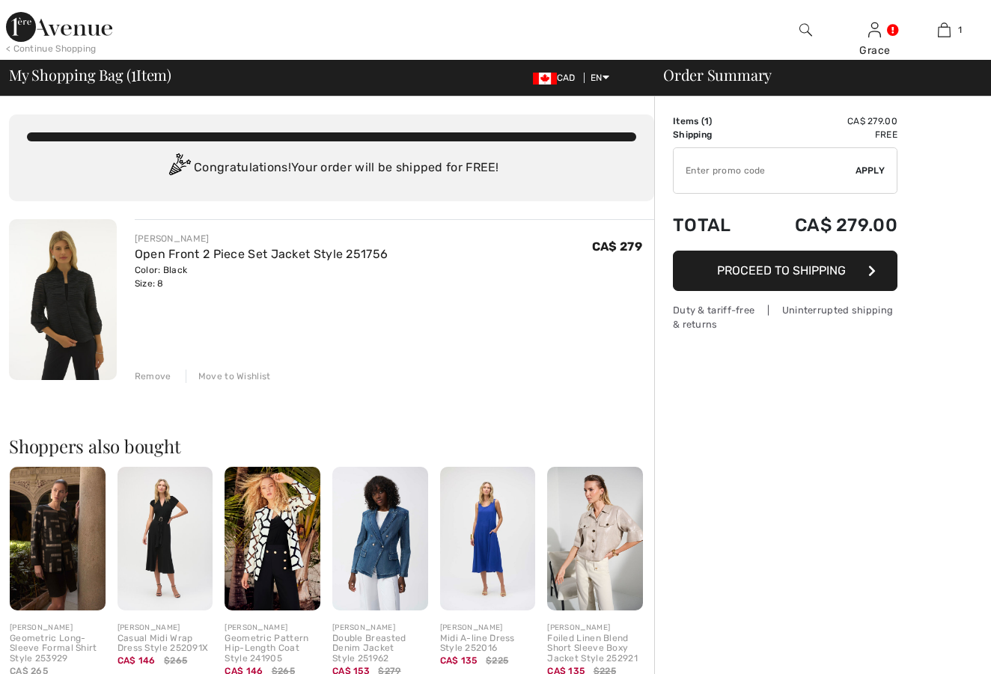
checkbox input "true"
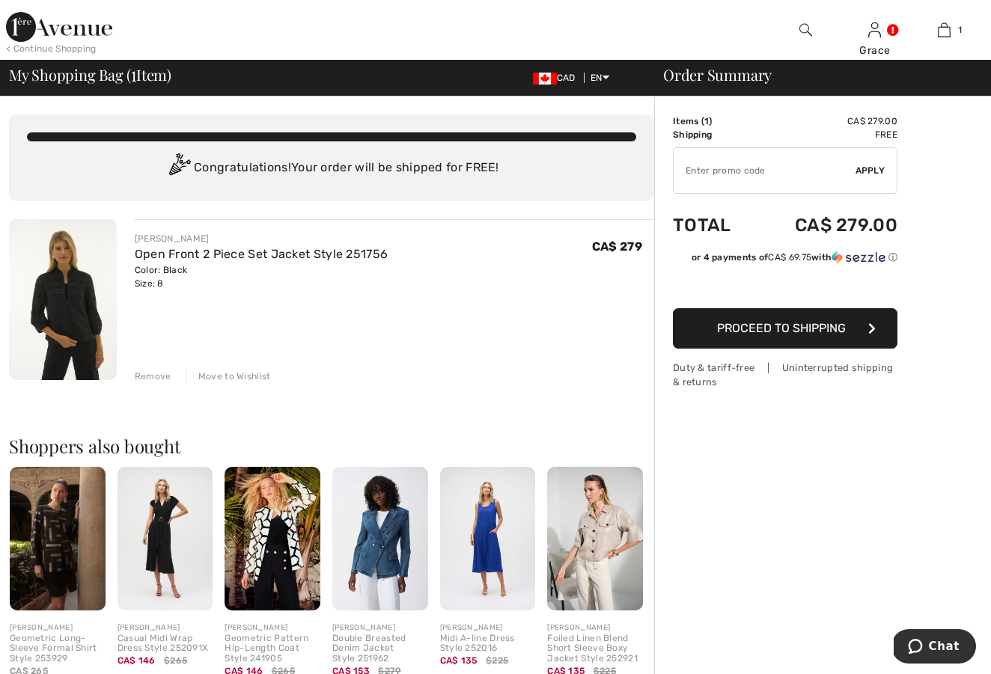
click at [727, 325] on span "Proceed to Shipping" at bounding box center [781, 328] width 129 height 14
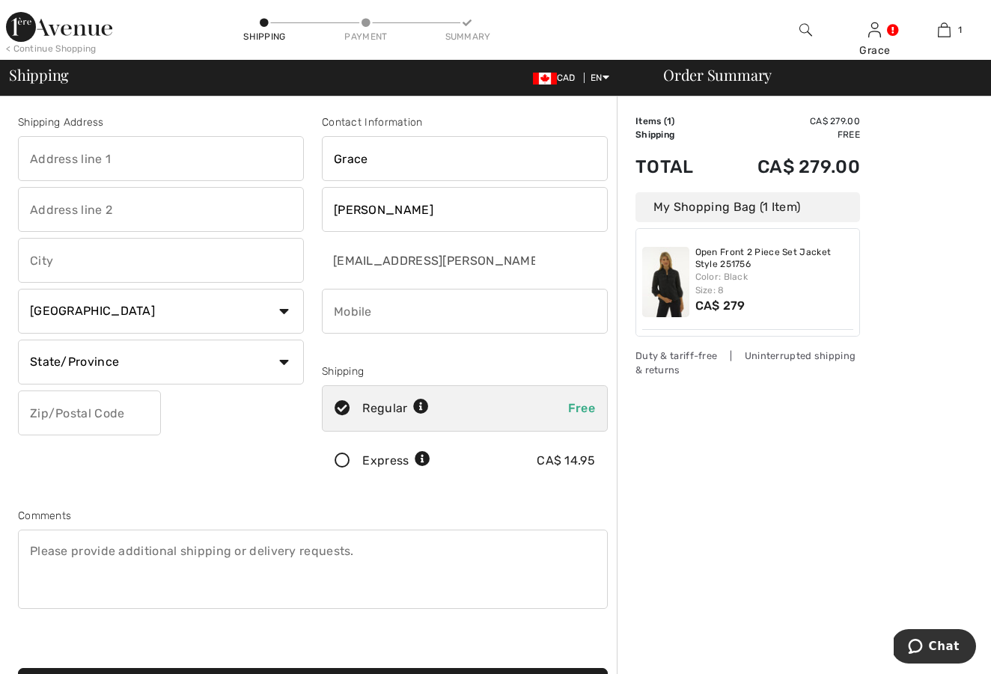
click at [148, 149] on input "text" at bounding box center [161, 158] width 286 height 45
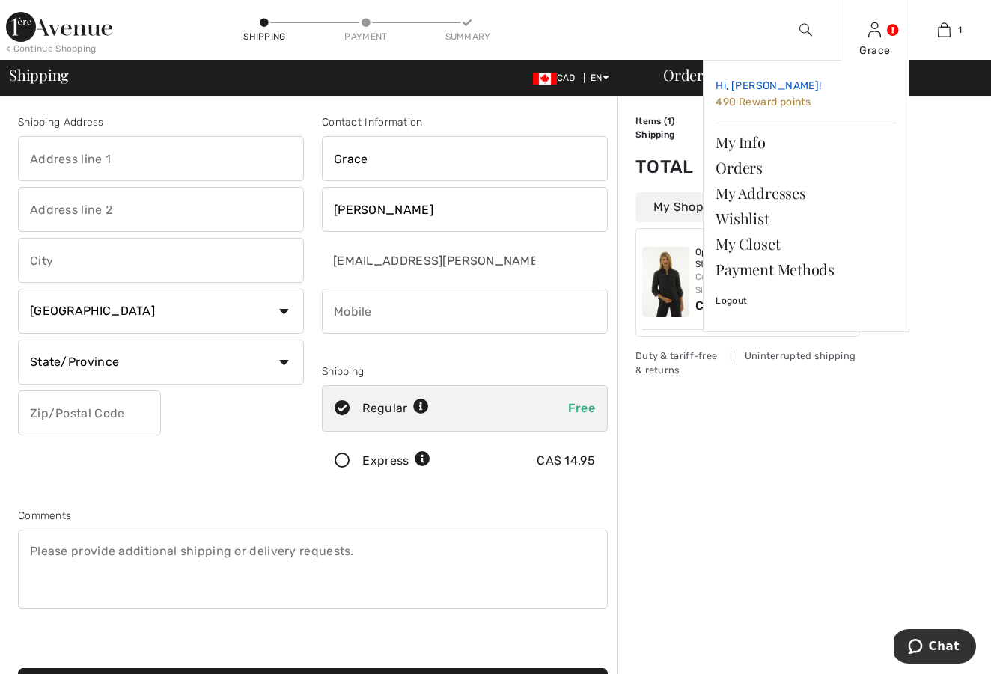
click at [747, 97] on span "490 Reward points" at bounding box center [762, 102] width 95 height 13
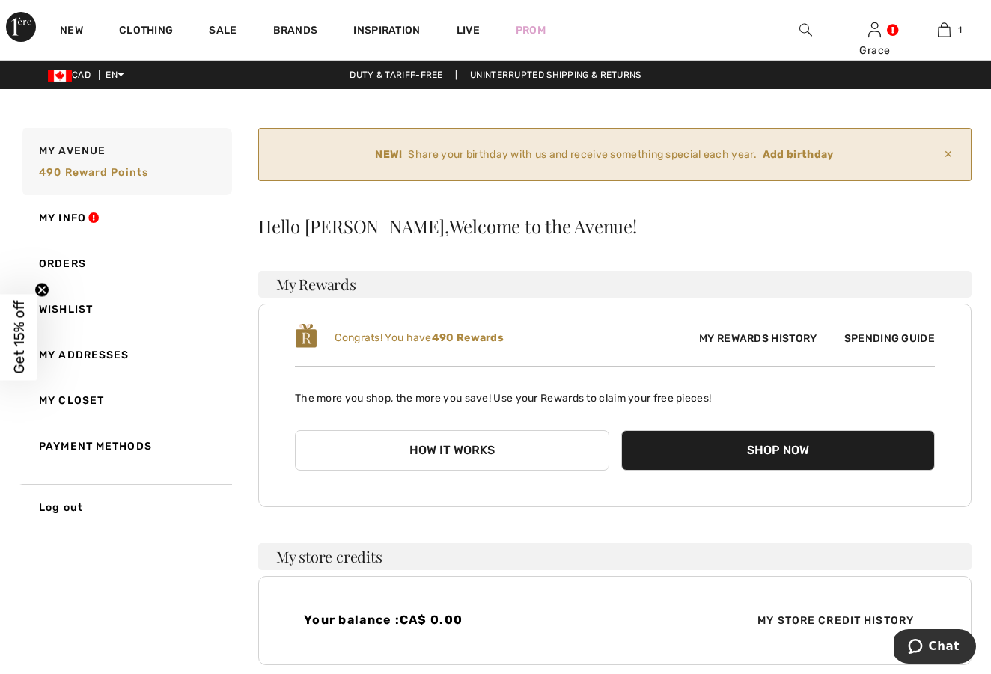
click at [741, 455] on button "Shop Now" at bounding box center [778, 450] width 314 height 40
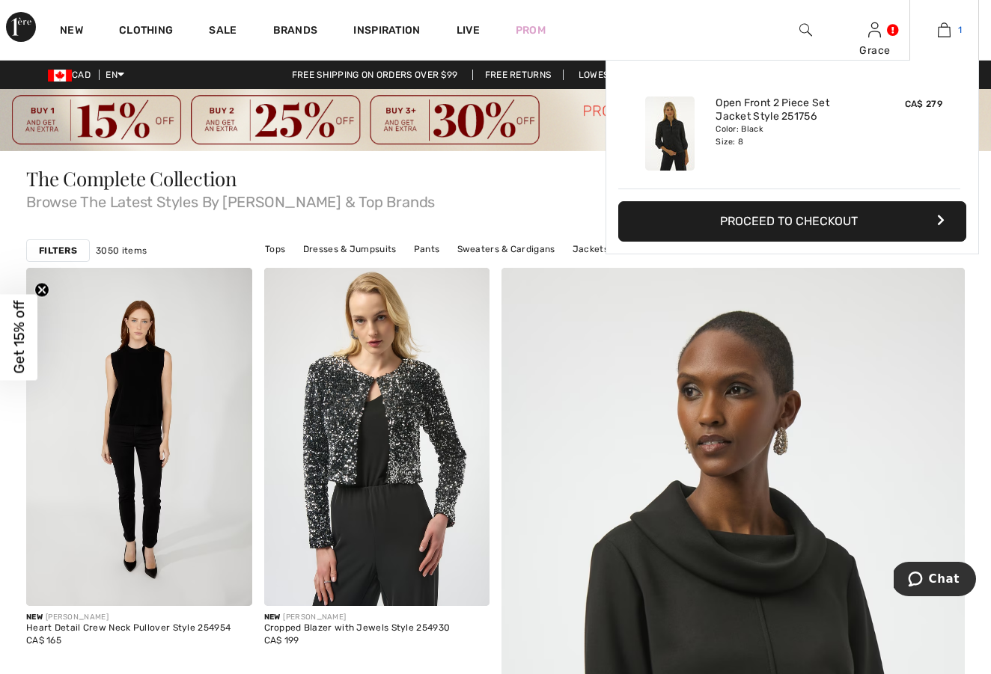
click at [950, 27] on img at bounding box center [944, 30] width 13 height 18
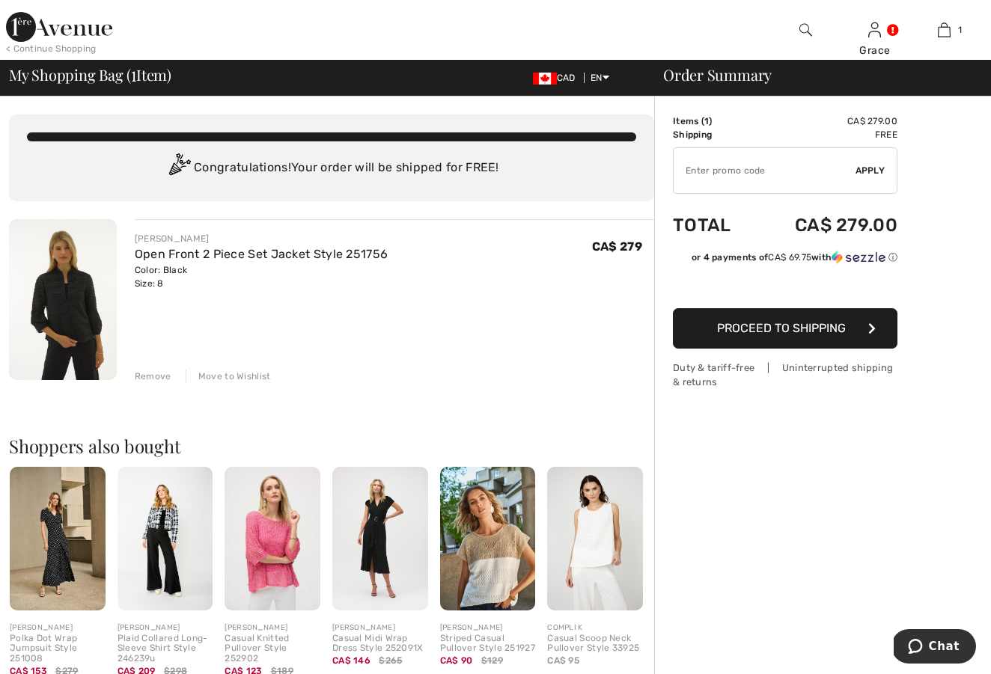
click at [707, 331] on button "Proceed to Shipping" at bounding box center [785, 328] width 224 height 40
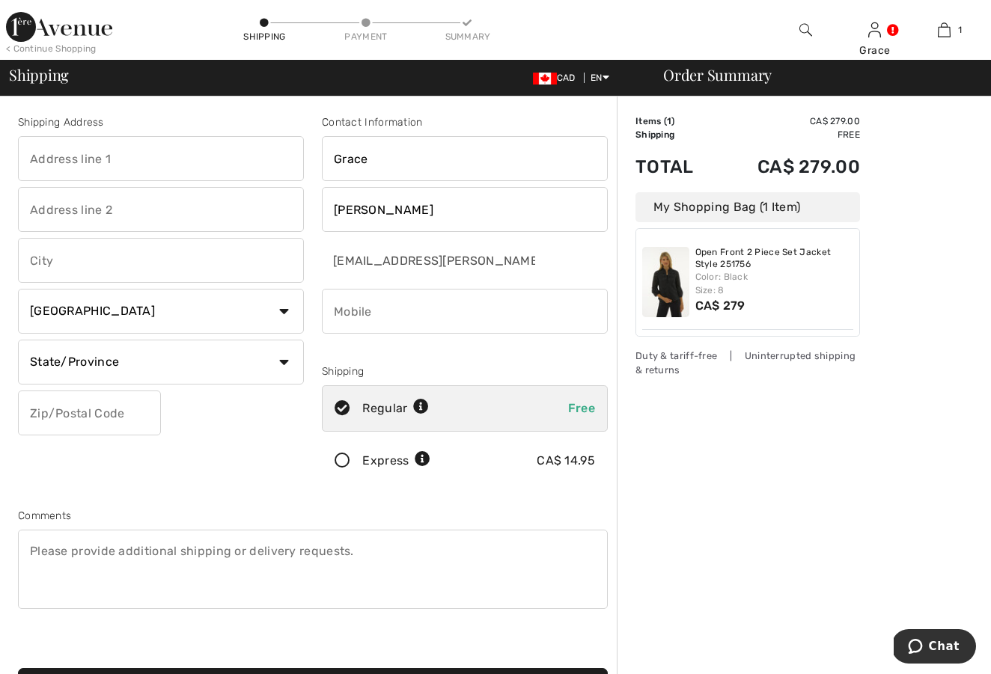
click at [69, 156] on input "text" at bounding box center [161, 158] width 286 height 45
type input "[STREET_ADDRESS][PERSON_NAME]"
click at [41, 260] on input "text" at bounding box center [161, 260] width 286 height 45
type input "[GEOGRAPHIC_DATA]"
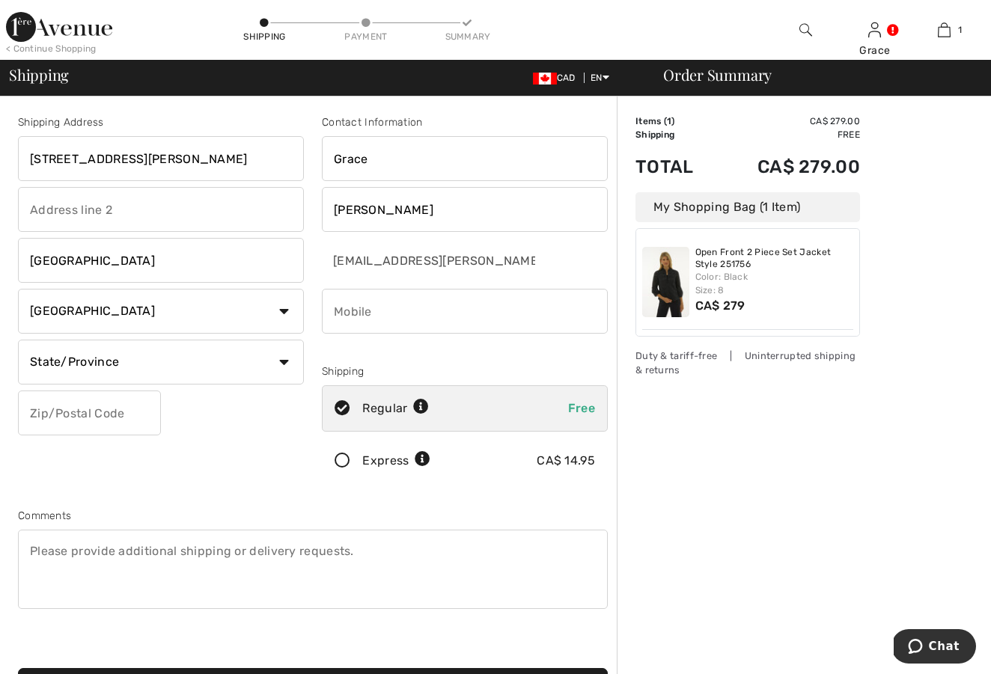
select select "ON"
click at [52, 418] on input "text" at bounding box center [89, 413] width 143 height 45
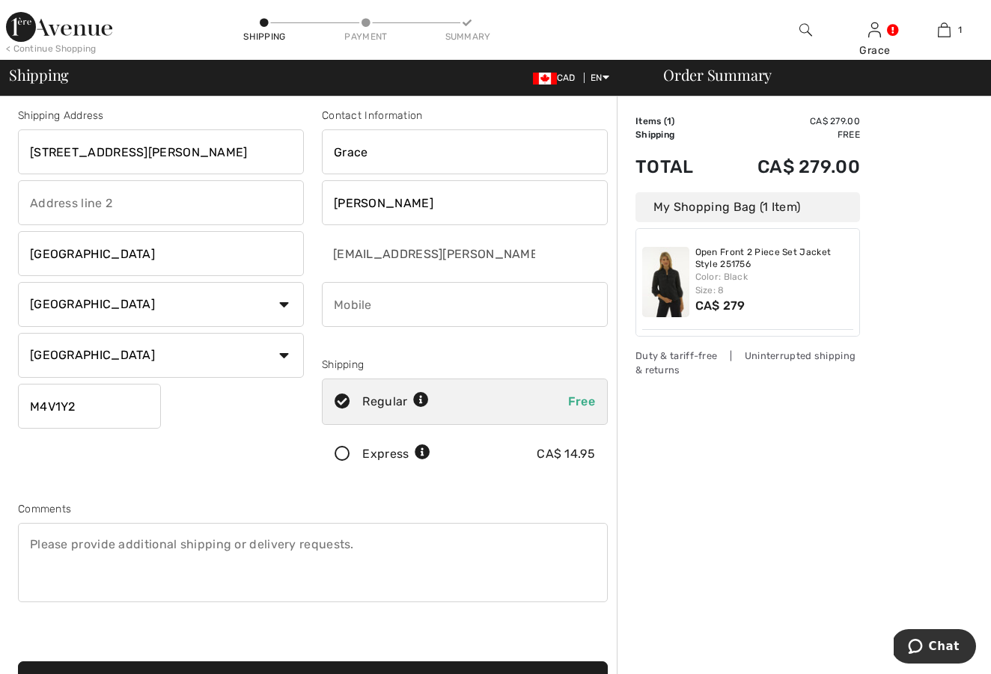
scroll to position [0, 0]
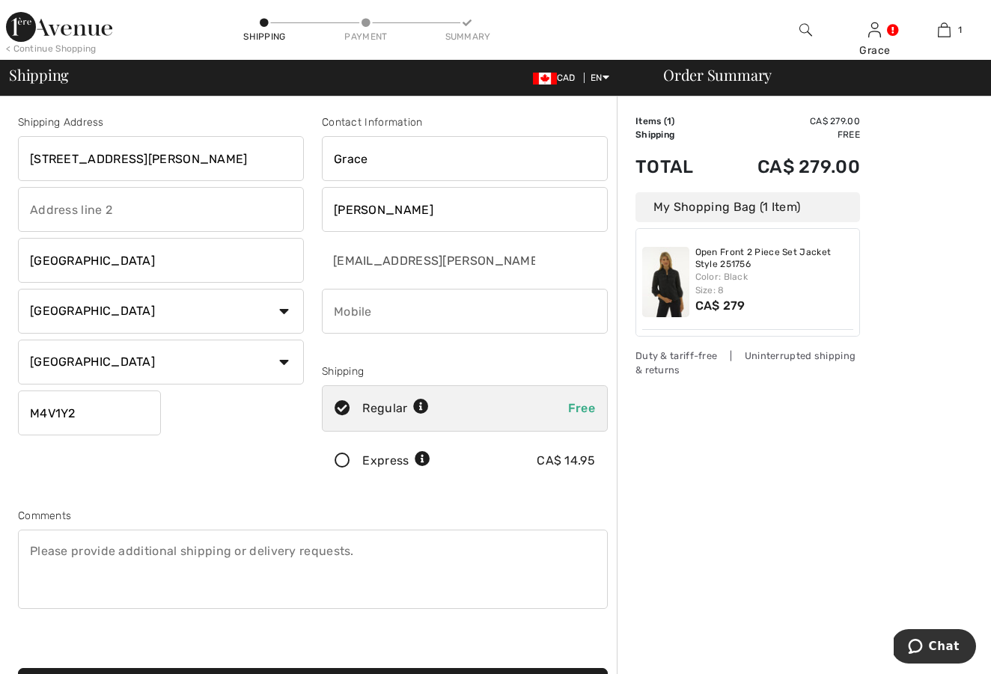
type input "M4V1Y2"
click at [337, 302] on input "phone" at bounding box center [465, 311] width 286 height 45
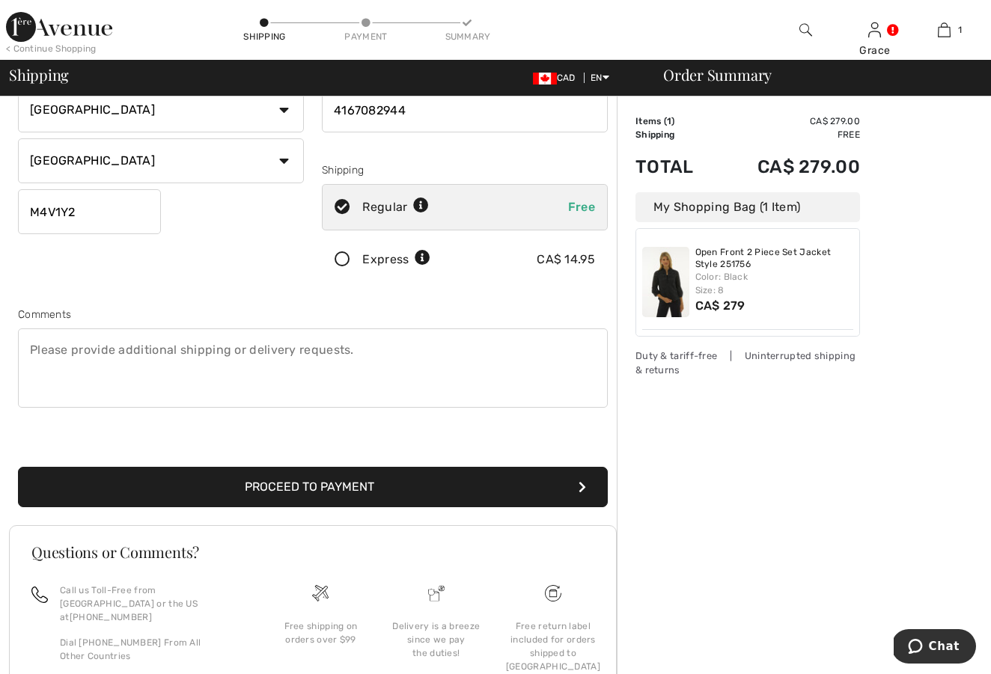
scroll to position [200, 0]
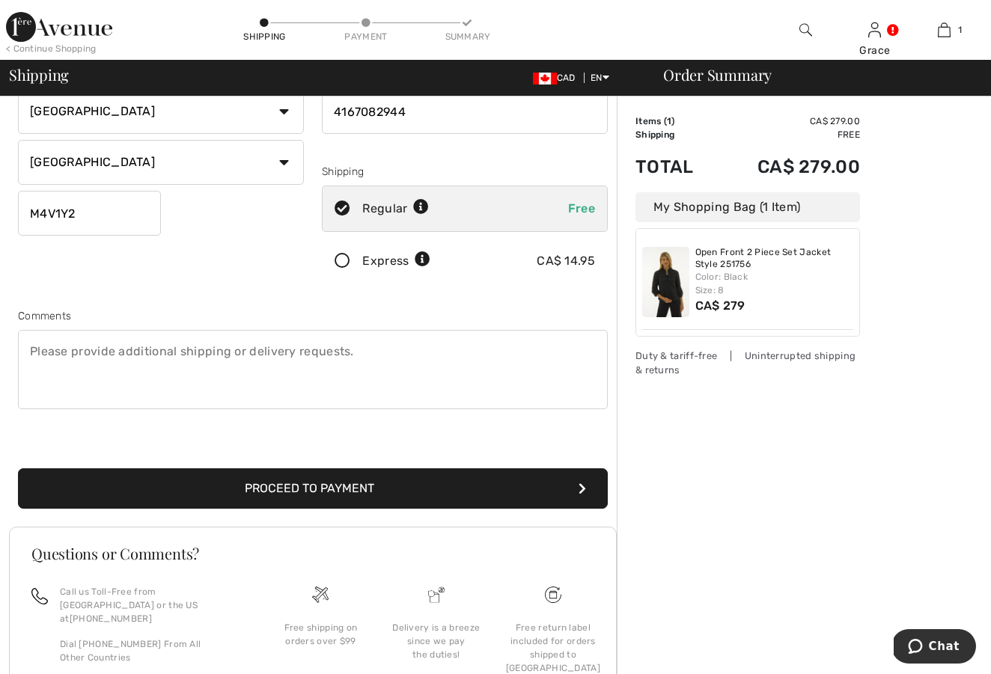
type input "4167082944"
click at [275, 486] on button "Proceed to Payment" at bounding box center [313, 488] width 590 height 40
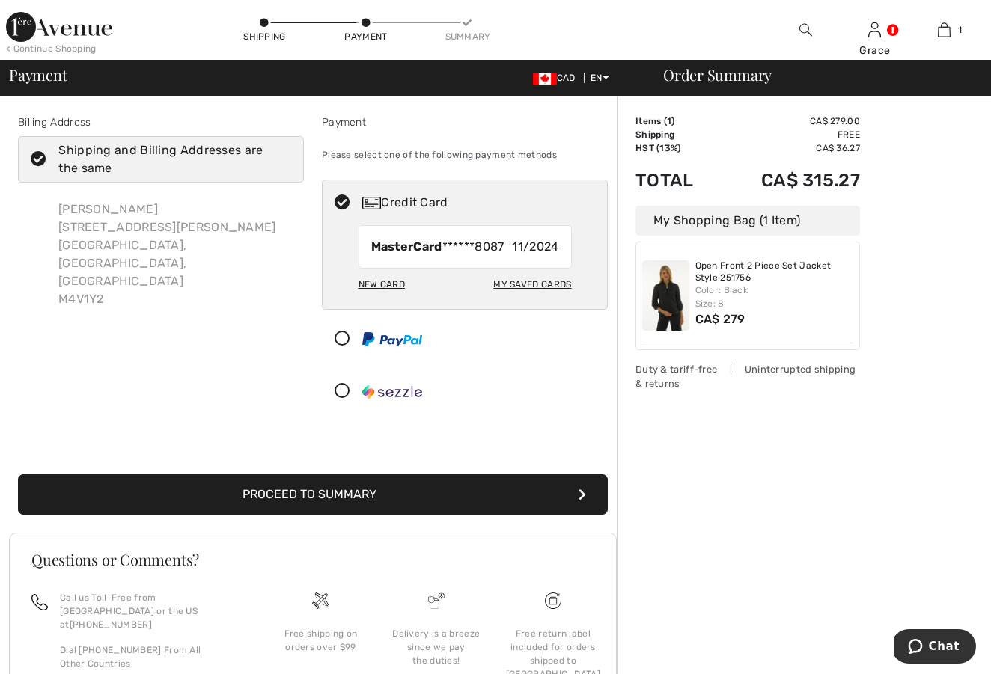
click at [377, 281] on div "New Card" at bounding box center [381, 284] width 46 height 25
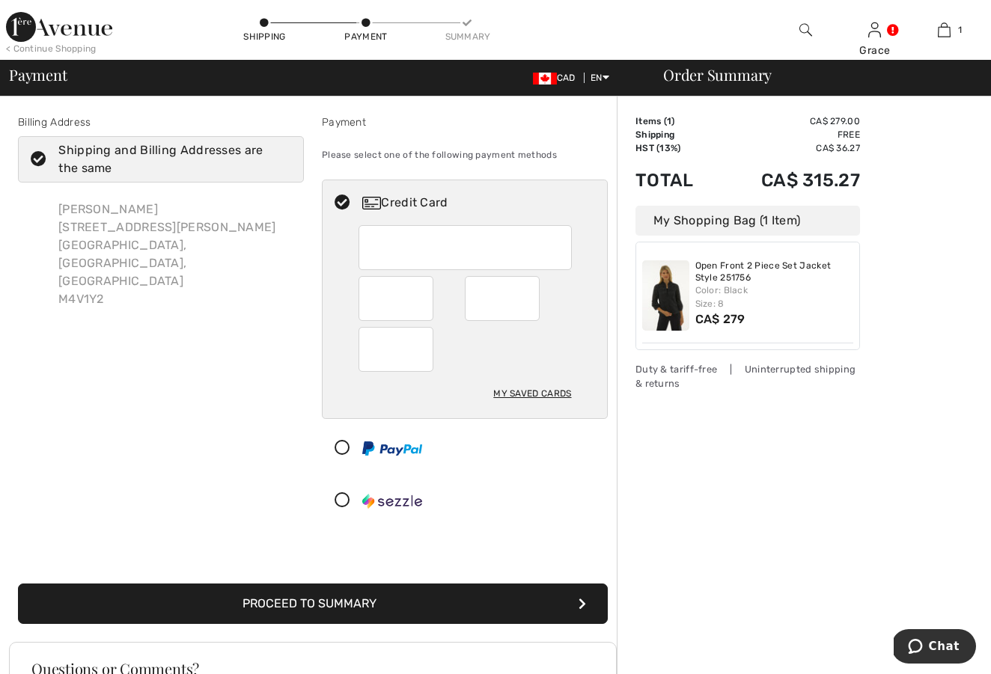
click at [519, 393] on div "My Saved Cards" at bounding box center [532, 393] width 78 height 25
radio input "true"
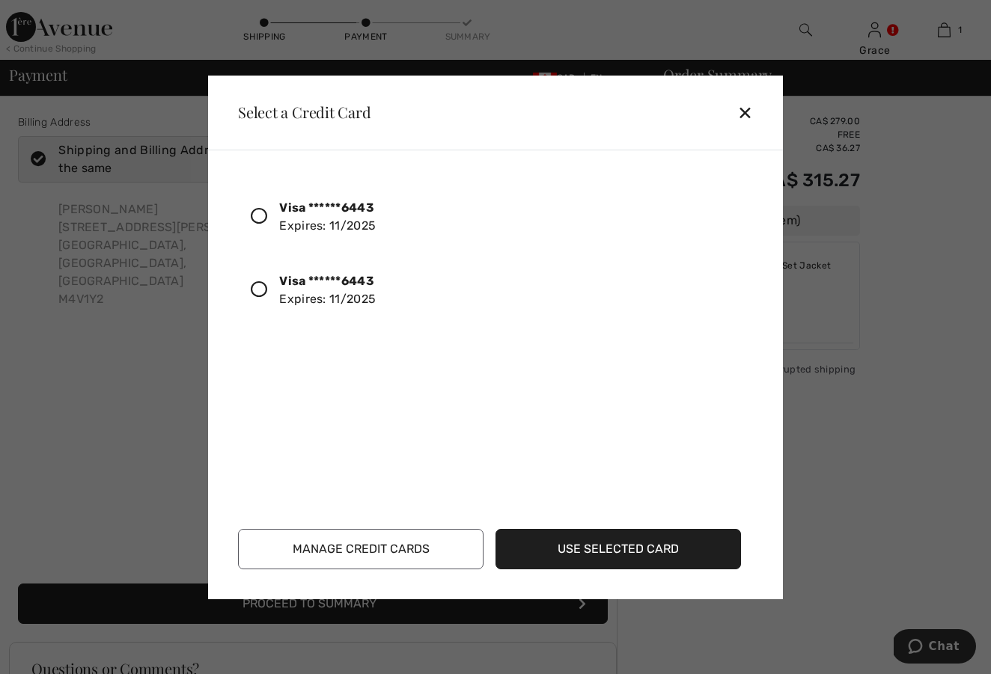
drag, startPoint x: 260, startPoint y: 215, endPoint x: 280, endPoint y: 245, distance: 35.1
click at [262, 216] on icon at bounding box center [259, 216] width 16 height 16
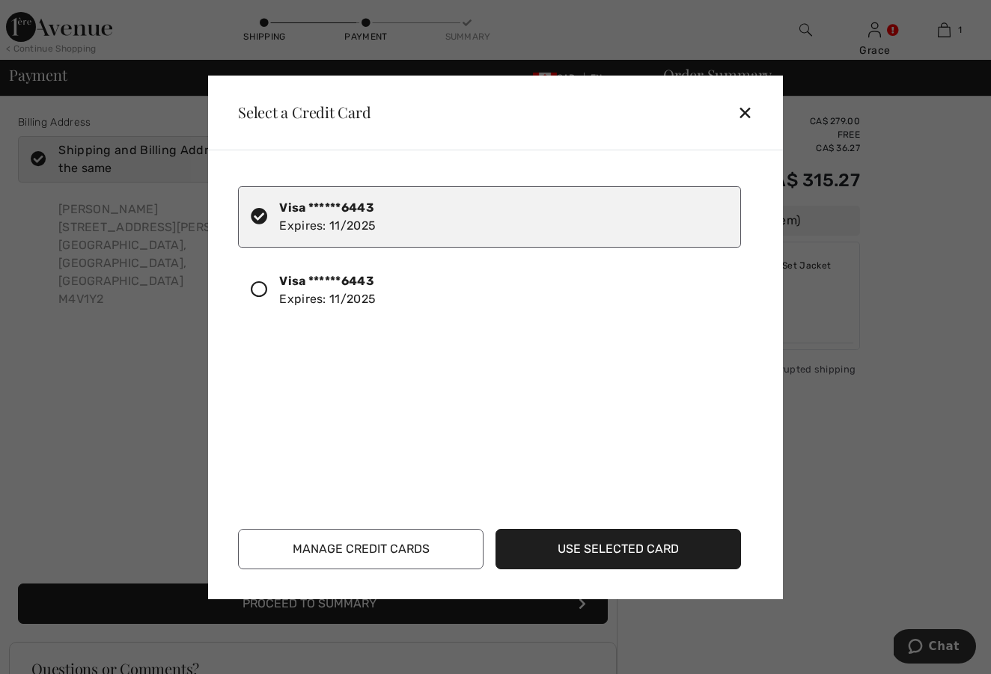
click at [601, 548] on button "Use Selected Card" at bounding box center [617, 549] width 245 height 40
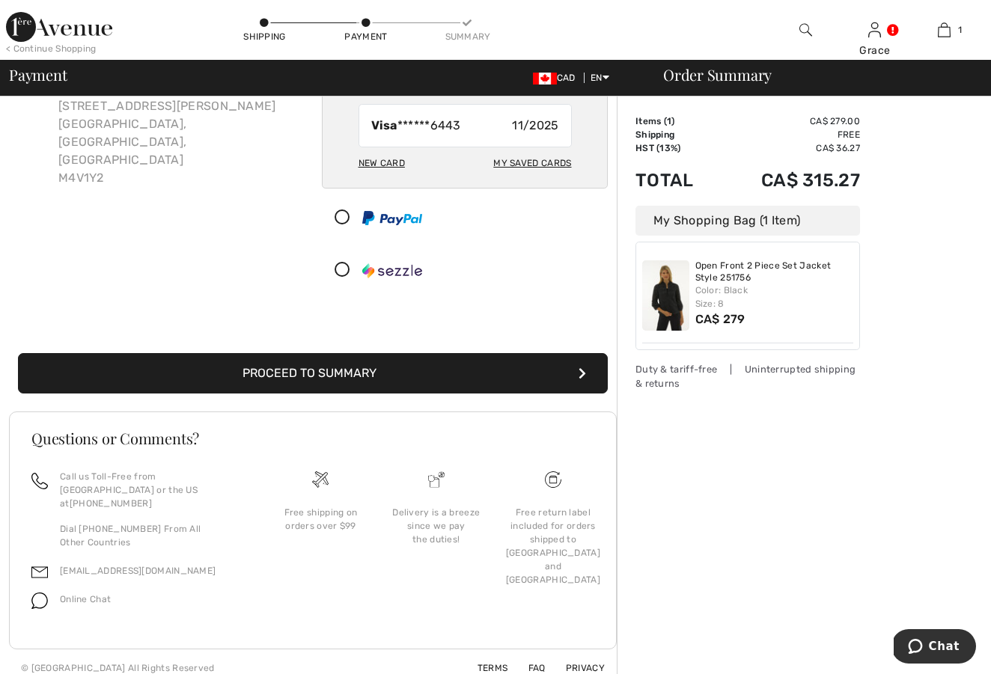
scroll to position [120, 0]
click at [356, 373] on button "Proceed to Summary" at bounding box center [313, 374] width 590 height 40
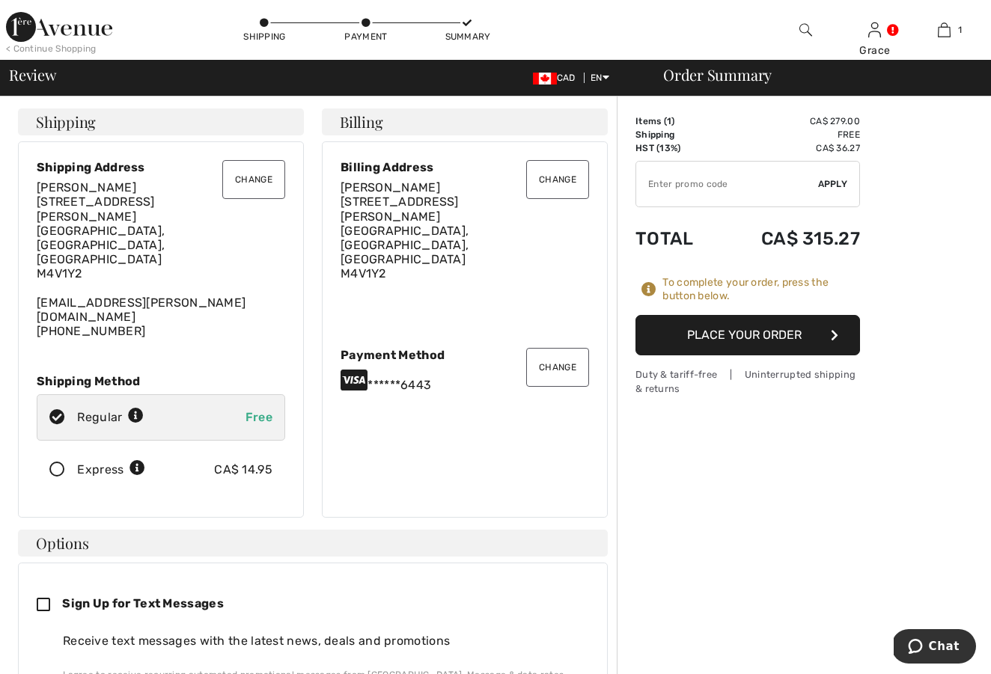
click at [720, 334] on button "Place Your Order" at bounding box center [747, 335] width 224 height 40
